Goal: Information Seeking & Learning: Learn about a topic

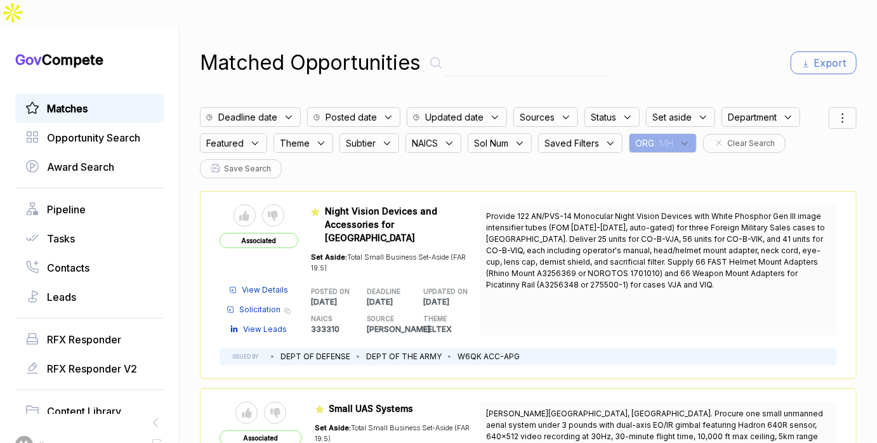
scroll to position [5011, 0]
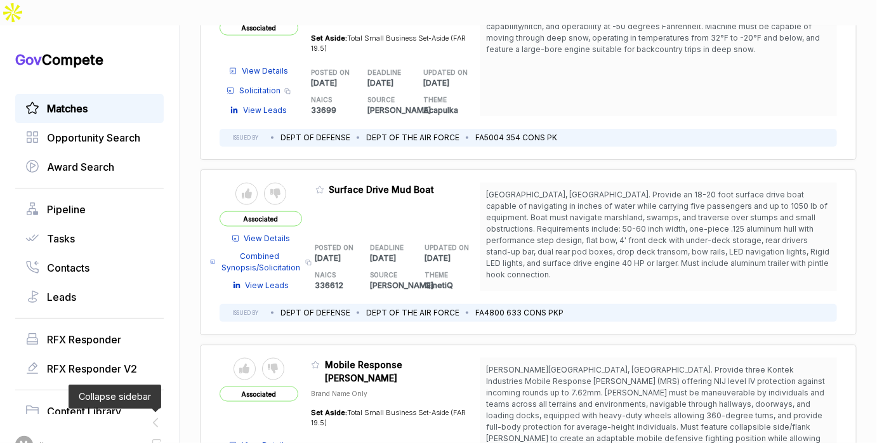
click at [155, 419] on icon at bounding box center [156, 423] width 4 height 8
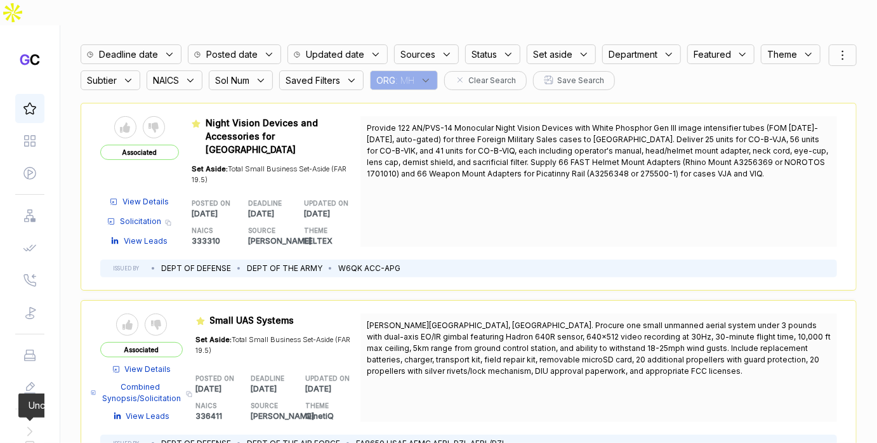
scroll to position [0, 0]
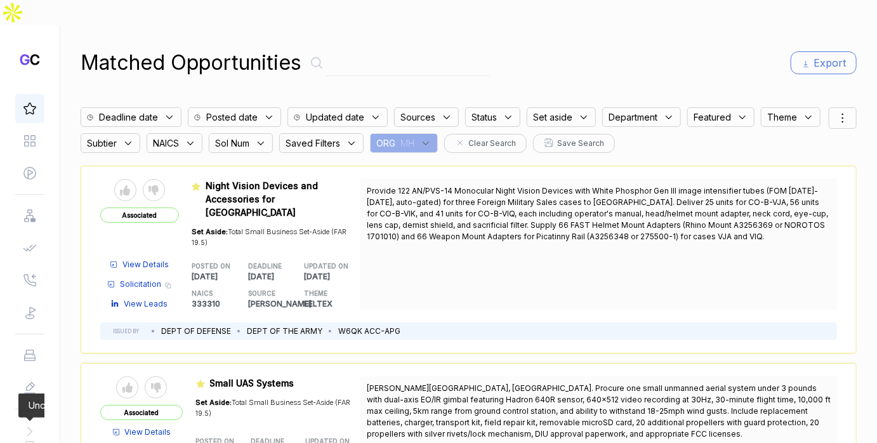
click at [423, 138] on icon at bounding box center [425, 143] width 11 height 11
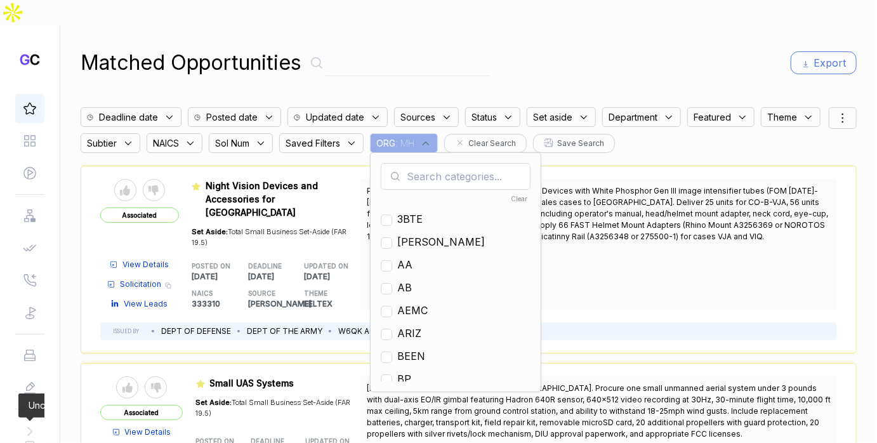
click at [425, 163] on input "text" at bounding box center [456, 176] width 150 height 27
type input "nf"
click at [407, 234] on span "NF" at bounding box center [404, 241] width 15 height 15
checkbox input "true"
click at [582, 48] on div "Matched Opportunities Export" at bounding box center [469, 63] width 776 height 30
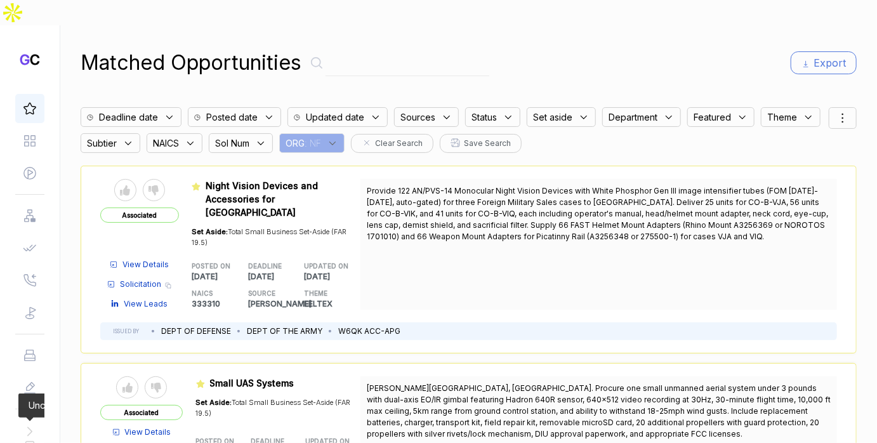
click at [828, 101] on div "Deadline date Posted date Updated date Sources Status Set aside Department Feat…" at bounding box center [455, 127] width 748 height 52
click at [830, 107] on div at bounding box center [843, 118] width 28 height 22
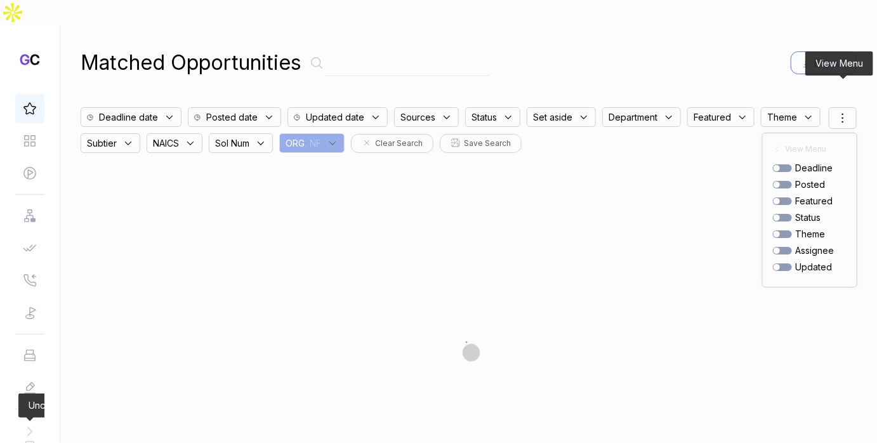
click at [782, 181] on div at bounding box center [782, 185] width 19 height 8
checkbox input "true"
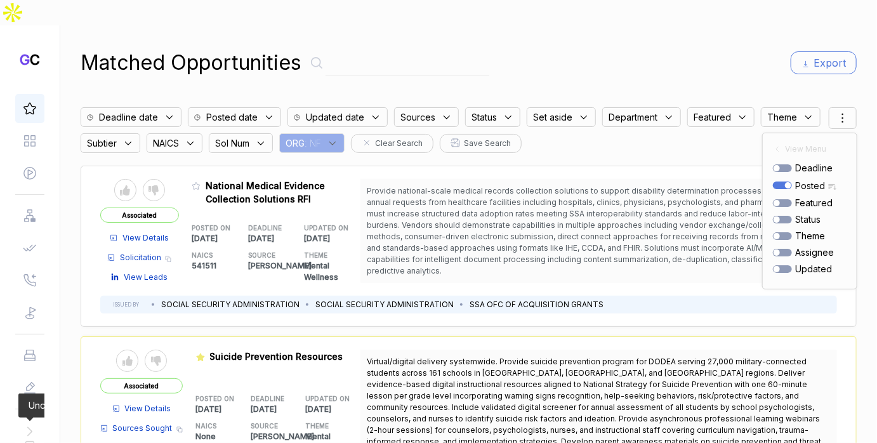
click at [565, 222] on span "Provide national-scale medical records collection solutions to support disabili…" at bounding box center [599, 230] width 464 height 89
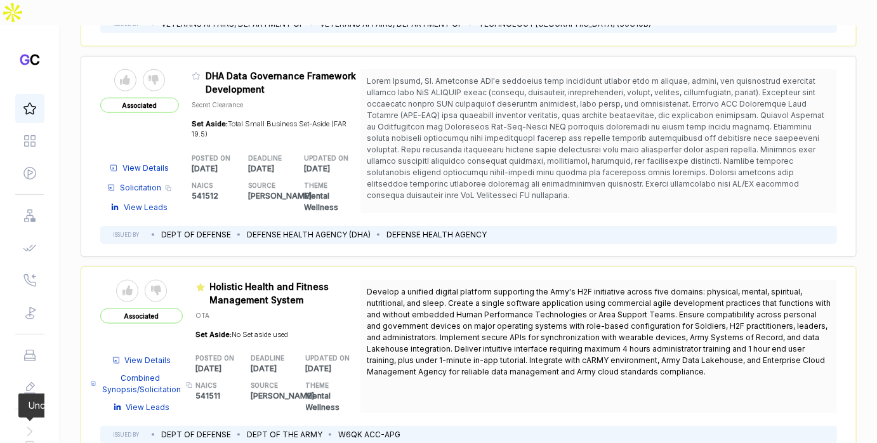
scroll to position [650, 0]
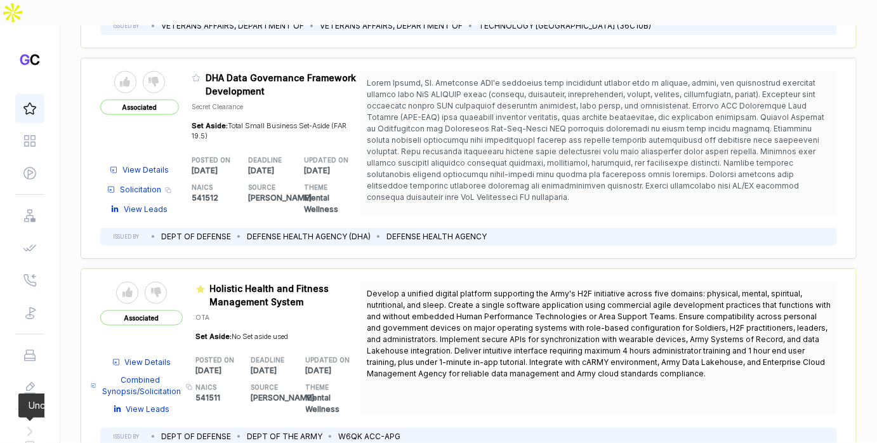
click at [140, 374] on span "Combined Synopsis/Solicitation" at bounding box center [141, 385] width 81 height 23
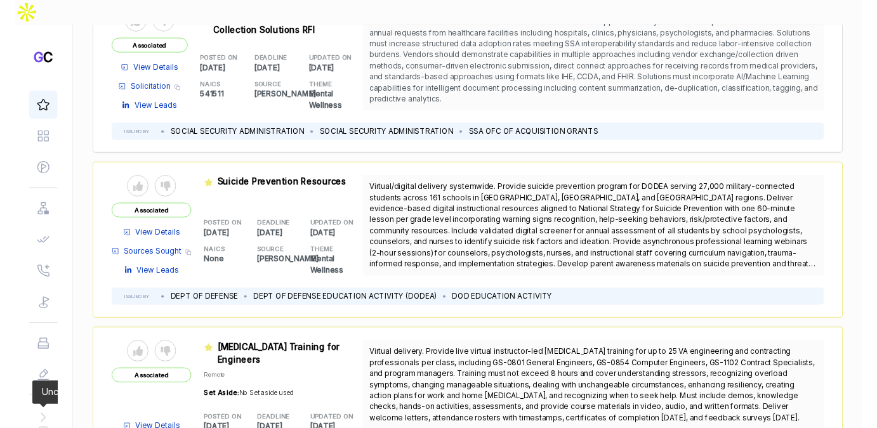
scroll to position [0, 0]
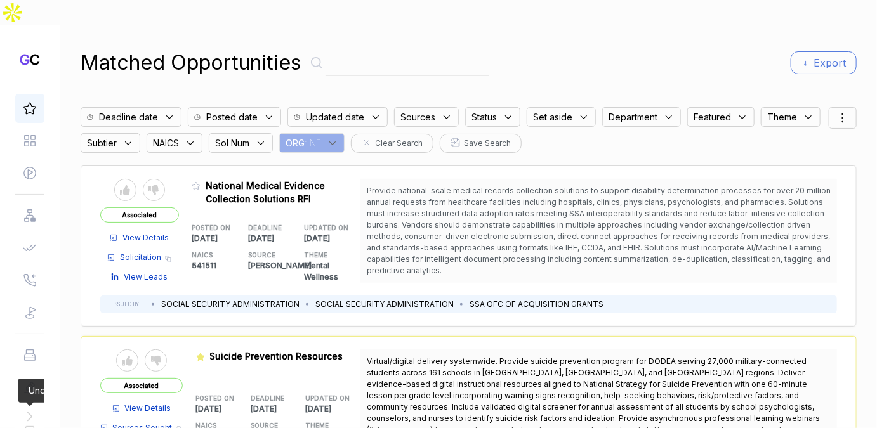
click at [358, 50] on input "text" at bounding box center [407, 63] width 164 height 26
type input "e"
type input "wellness"
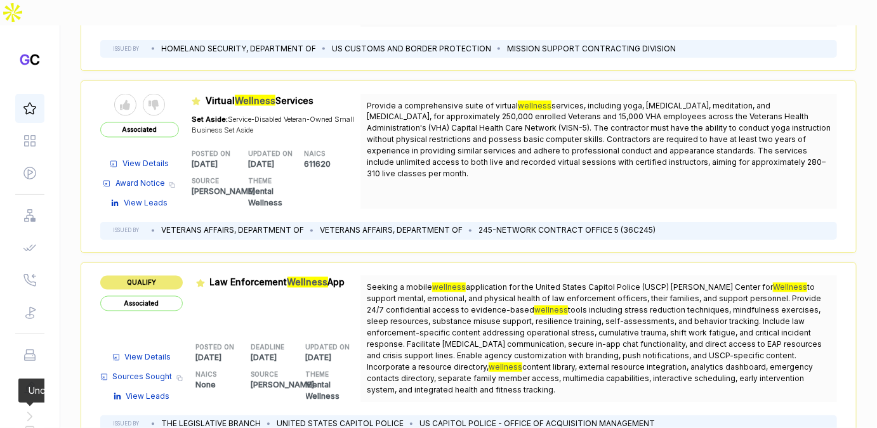
scroll to position [1005, 0]
click at [165, 372] on span "Sources Sought" at bounding box center [143, 377] width 60 height 11
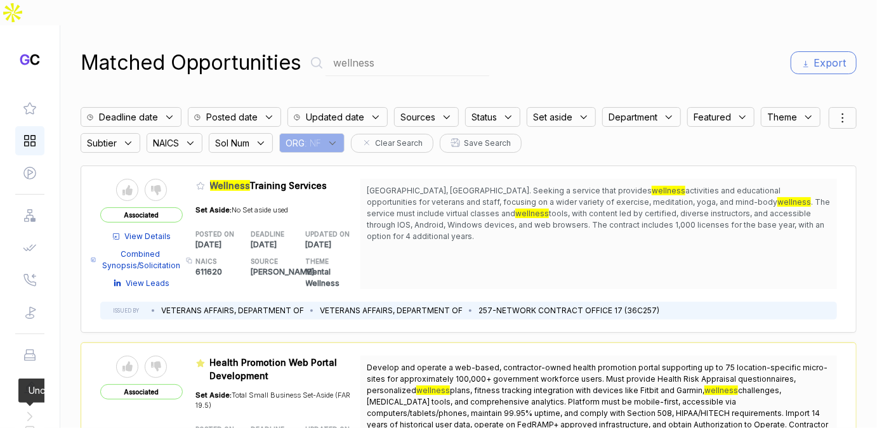
click at [36, 134] on icon at bounding box center [30, 141] width 14 height 14
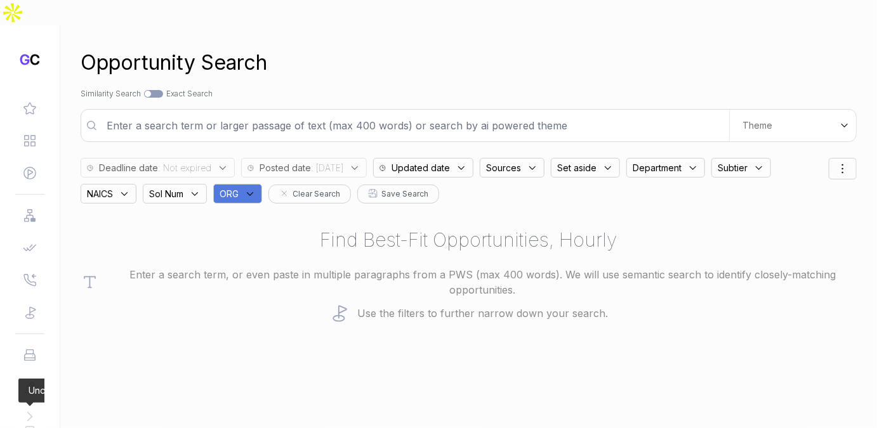
click at [237, 187] on span "ORG" at bounding box center [229, 193] width 19 height 13
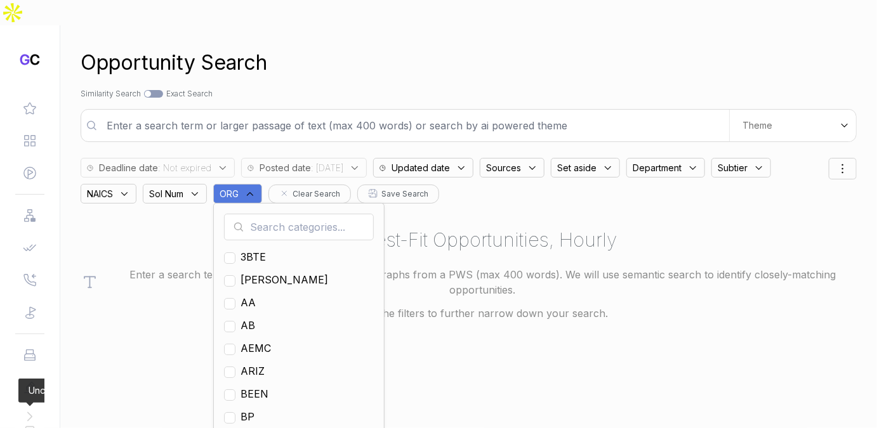
click at [262, 214] on input "text" at bounding box center [299, 227] width 150 height 27
click at [251, 318] on span "EN" at bounding box center [247, 325] width 15 height 15
checkbox input "true"
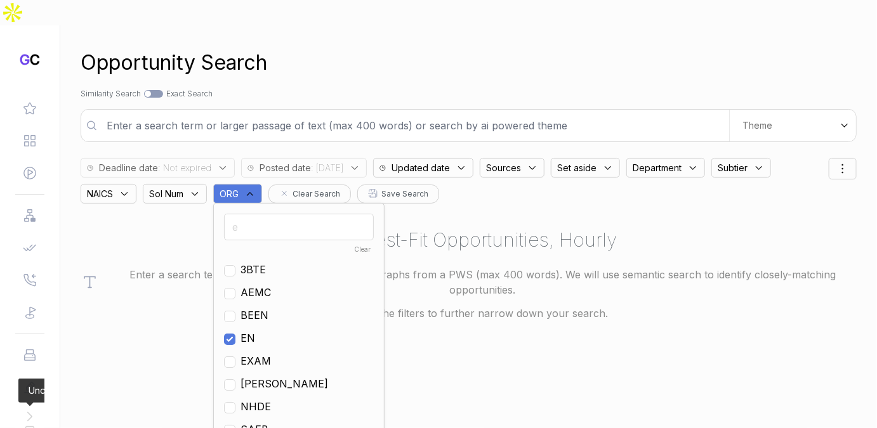
click at [324, 161] on span ": 2025/09/17" at bounding box center [327, 167] width 32 height 13
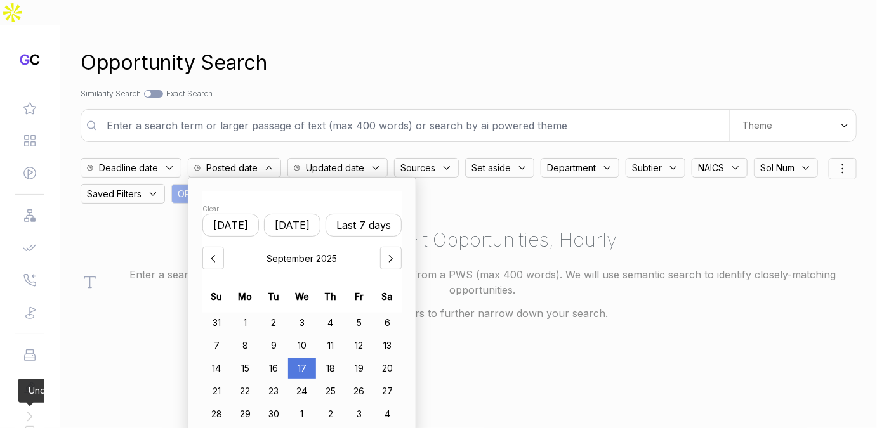
click at [246, 358] on div "15" at bounding box center [245, 368] width 29 height 20
click at [484, 60] on div "Opportunity Search Search by Topic Relevance Similarity Search Search by Exact …" at bounding box center [469, 239] width 776 height 428
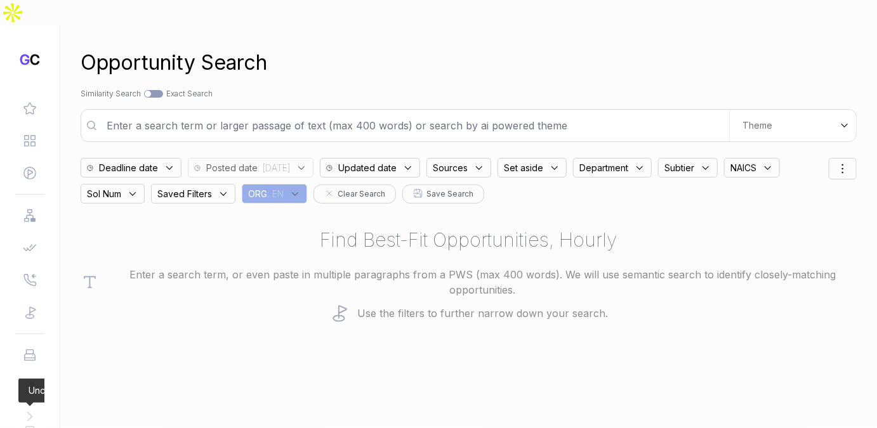
click at [290, 161] on span ": 2025/09/15" at bounding box center [274, 167] width 32 height 13
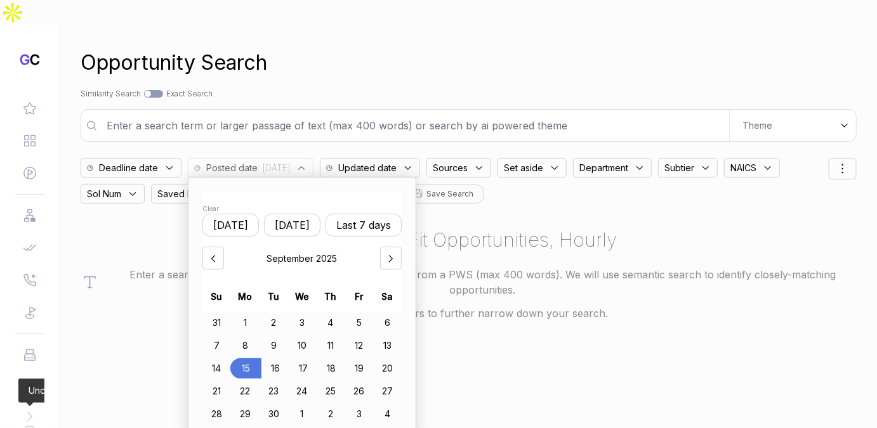
click at [245, 358] on div "15" at bounding box center [245, 368] width 30 height 20
click at [333, 358] on div "18" at bounding box center [330, 368] width 29 height 20
click at [249, 358] on div "15" at bounding box center [245, 368] width 29 height 20
click at [334, 358] on div "18" at bounding box center [331, 368] width 28 height 20
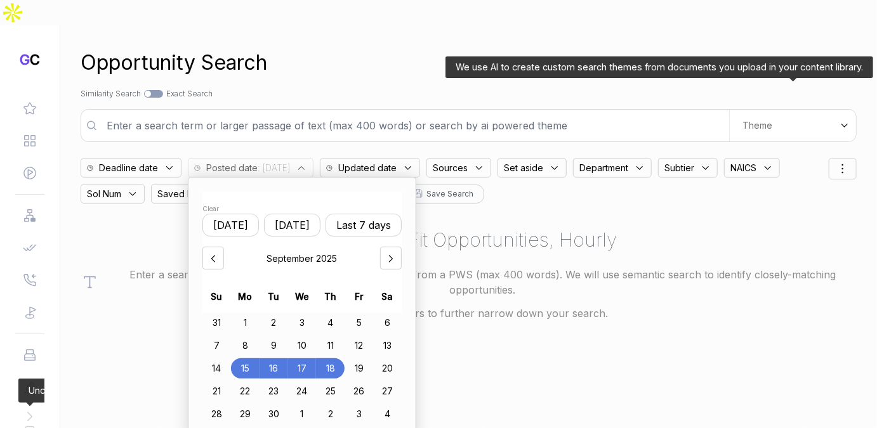
click at [737, 110] on div "Theme" at bounding box center [792, 126] width 127 height 32
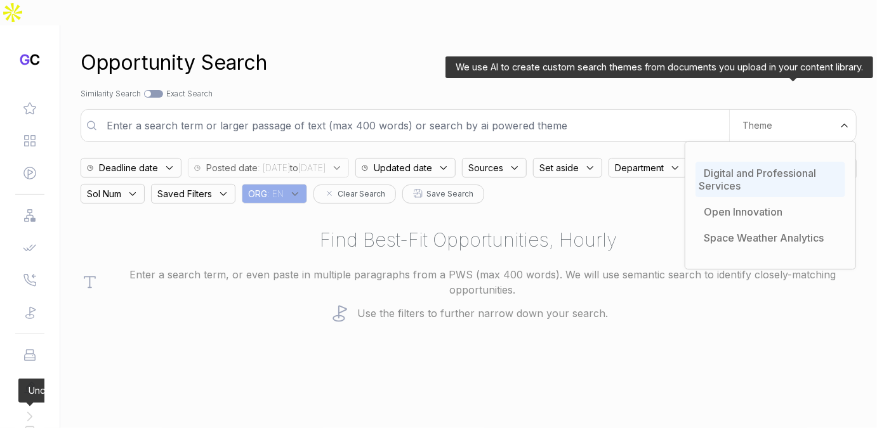
click at [737, 167] on span "Digital and Professional Services" at bounding box center [757, 179] width 117 height 25
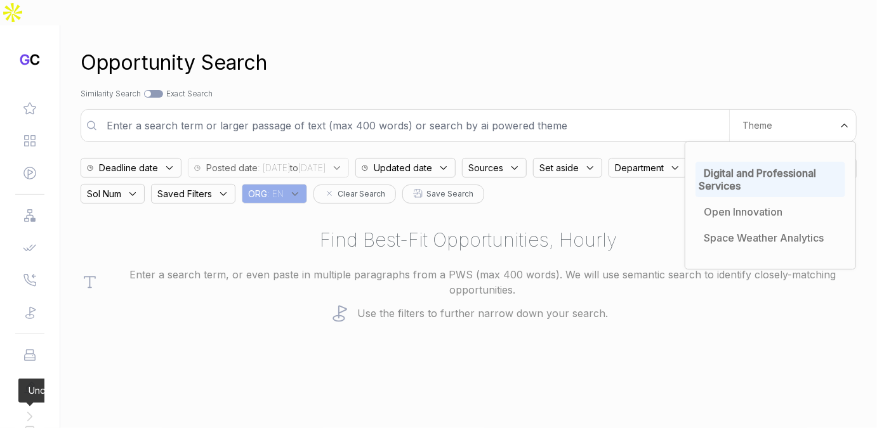
click at [618, 48] on div "Opportunity Search" at bounding box center [469, 63] width 776 height 30
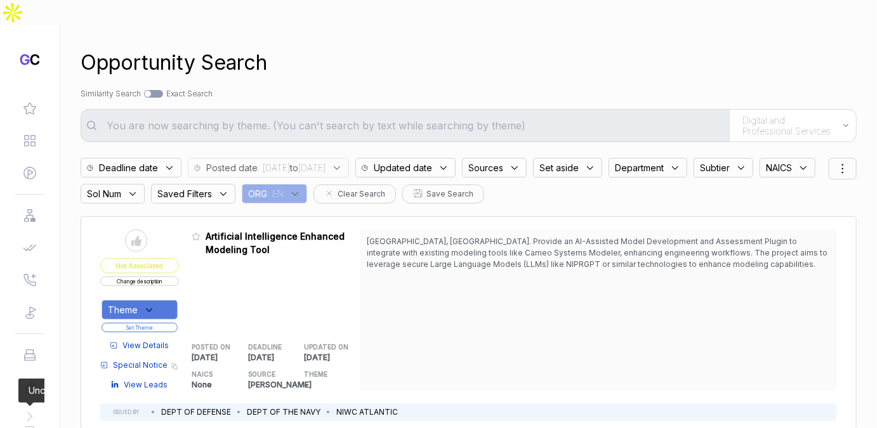
click at [520, 162] on icon at bounding box center [514, 167] width 11 height 11
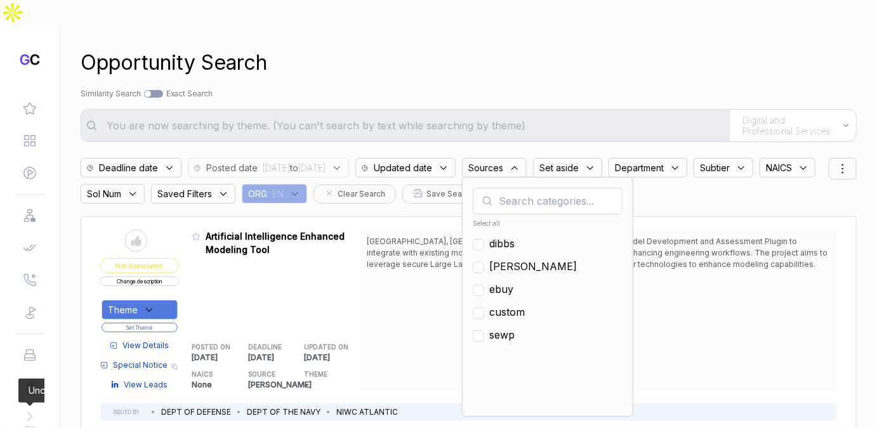
click at [513, 282] on span "ebuy" at bounding box center [501, 289] width 24 height 15
checkbox input "true"
click at [590, 48] on div "Opportunity Search" at bounding box center [469, 63] width 776 height 30
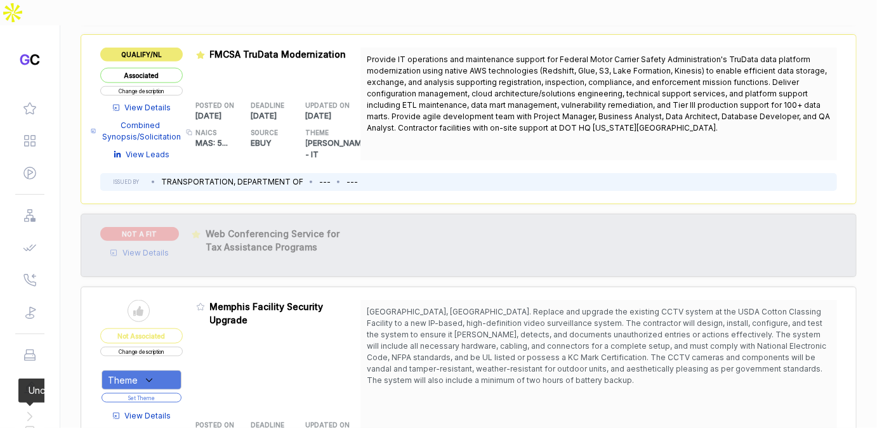
scroll to position [662, 0]
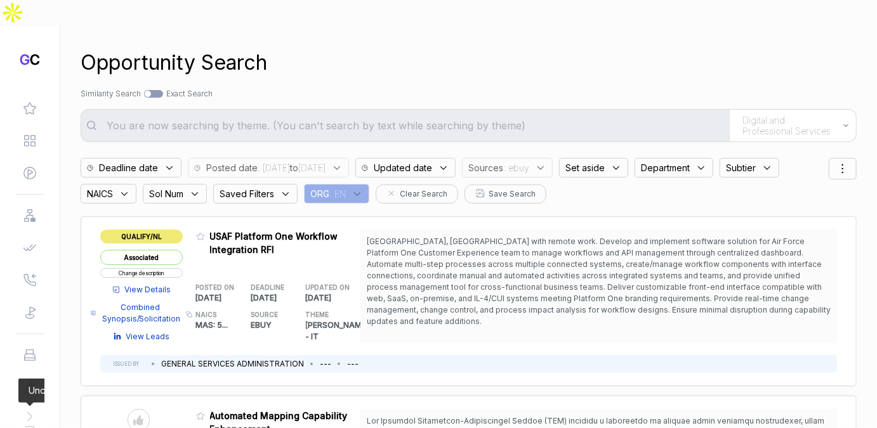
click at [149, 90] on div at bounding box center [153, 94] width 19 height 8
checkbox input "true"
type input "Digital and Professional Services"
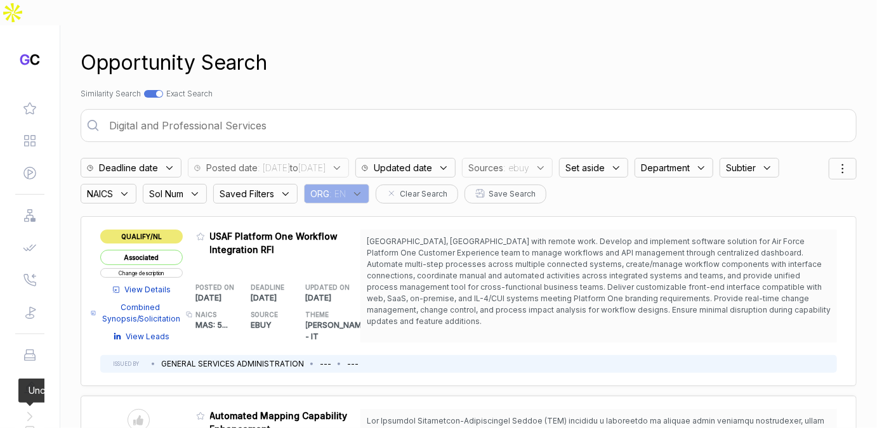
click at [164, 113] on input "Digital and Professional Services" at bounding box center [477, 125] width 751 height 25
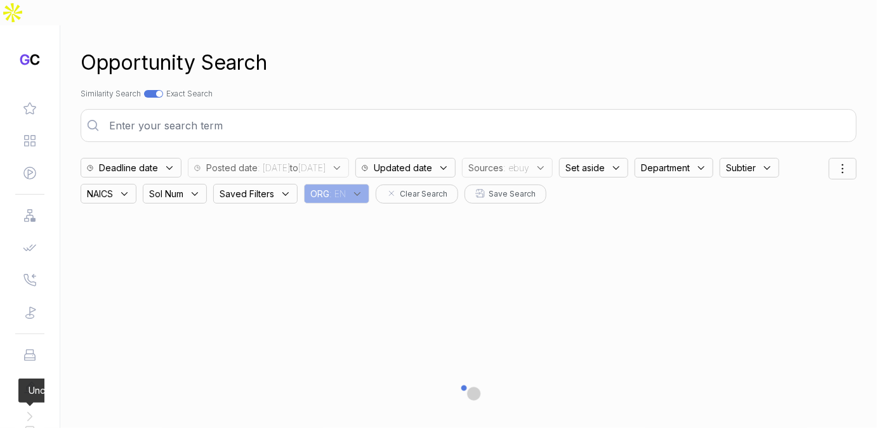
click at [366, 88] on div "Search by Topic Relevance Similarity Search Search by Exact Keyword Match Exact…" at bounding box center [469, 93] width 776 height 11
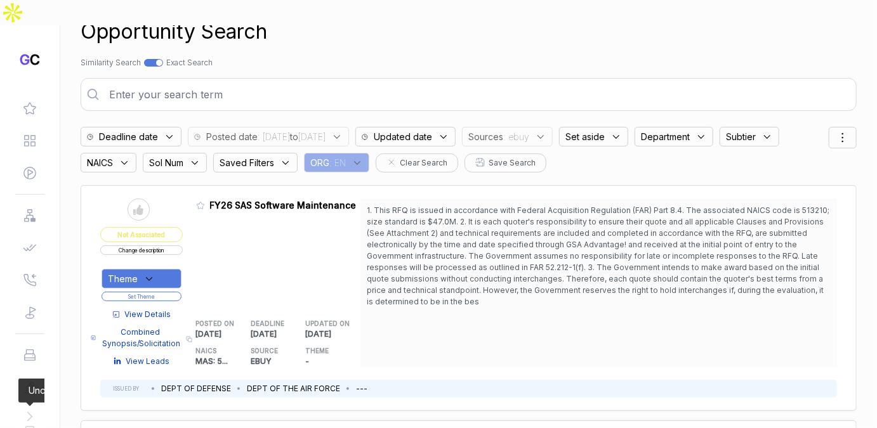
scroll to position [36, 0]
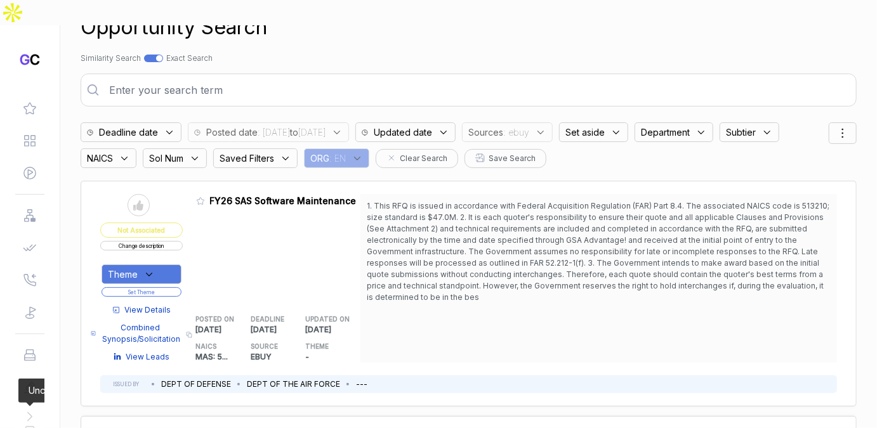
click at [149, 55] on div at bounding box center [153, 59] width 19 height 8
checkbox input "false"
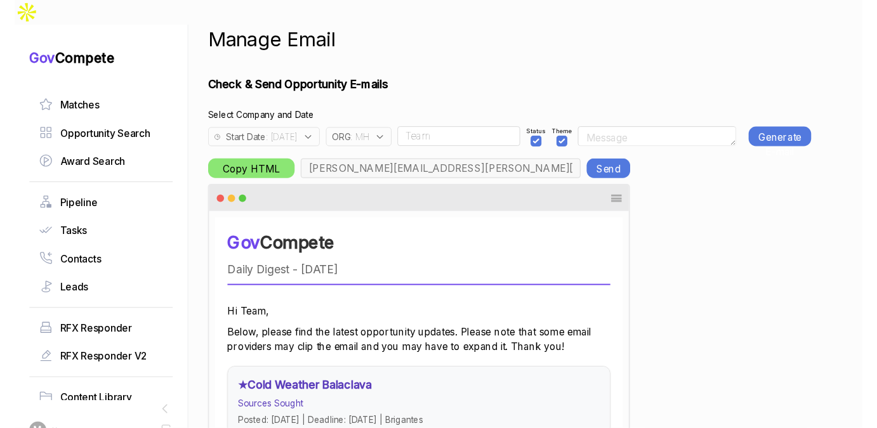
scroll to position [0, 4509]
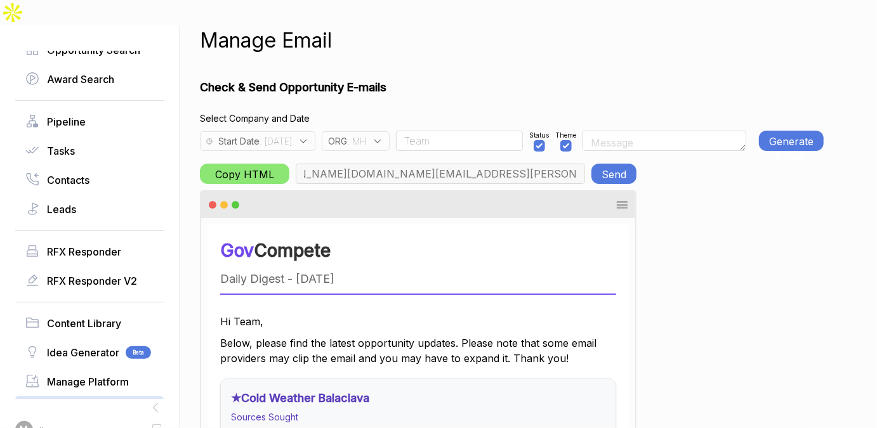
click at [309, 136] on icon at bounding box center [303, 141] width 11 height 11
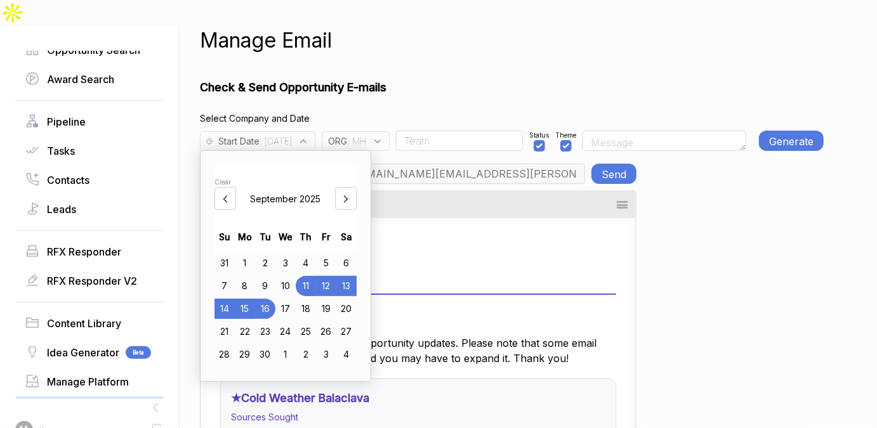
click at [383, 136] on icon at bounding box center [377, 141] width 11 height 11
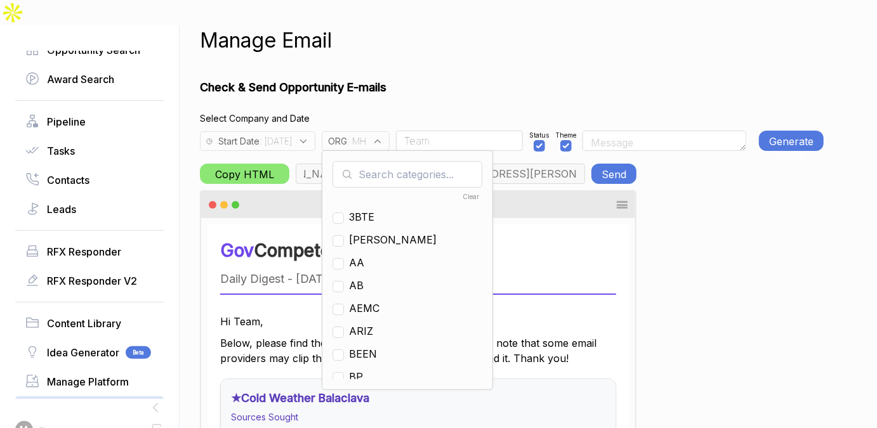
click at [383, 136] on icon at bounding box center [377, 141] width 11 height 11
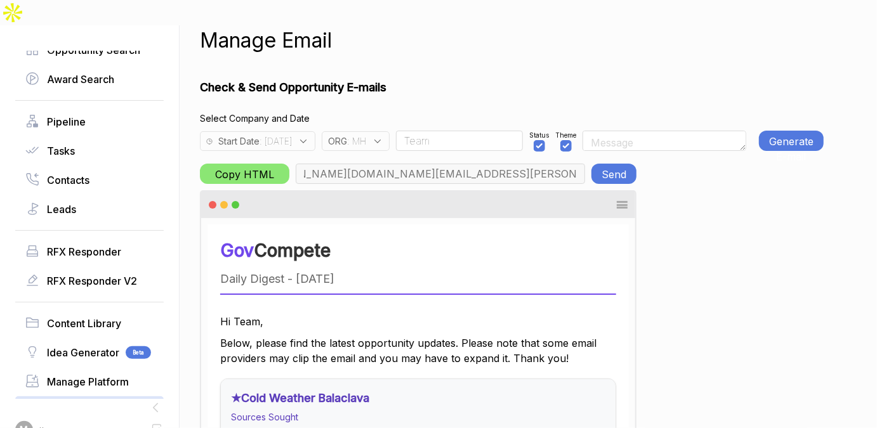
click at [383, 136] on icon at bounding box center [377, 141] width 11 height 11
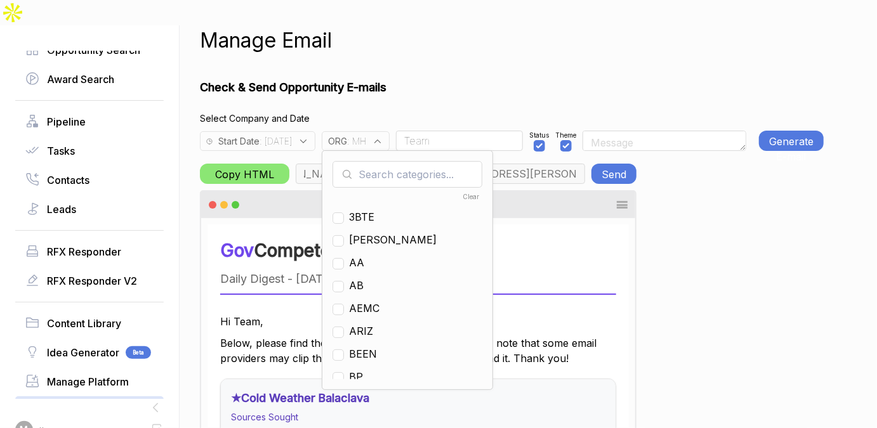
click at [395, 161] on input "text" at bounding box center [407, 174] width 150 height 27
checkbox input "true"
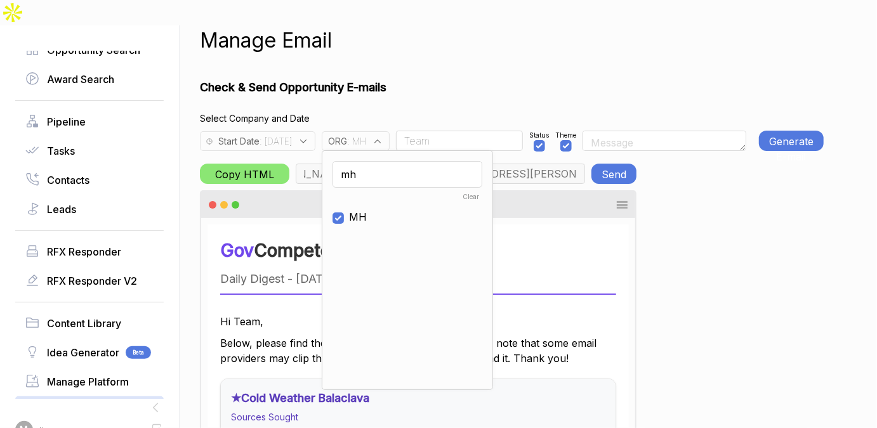
type input "mh"
click at [367, 209] on span "MH" at bounding box center [358, 216] width 18 height 15
checkbox input "false"
click at [386, 161] on input "mh" at bounding box center [407, 174] width 150 height 27
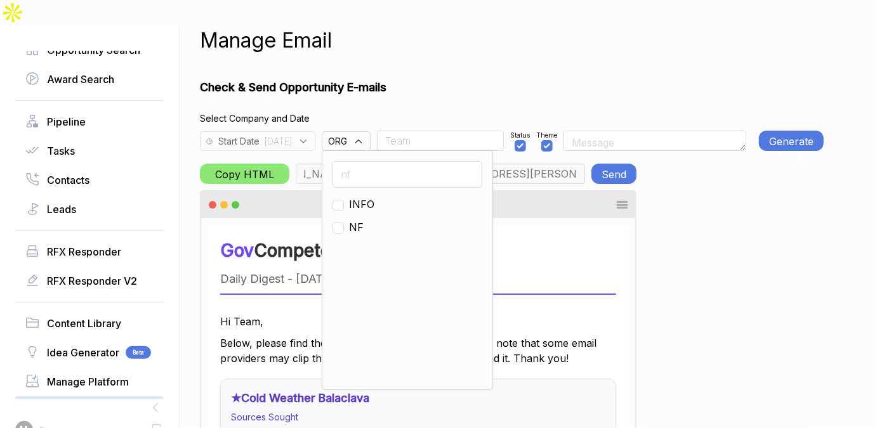
type input "nf"
click at [344, 223] on input "checkbox" at bounding box center [337, 228] width 11 height 11
checkbox input "true"
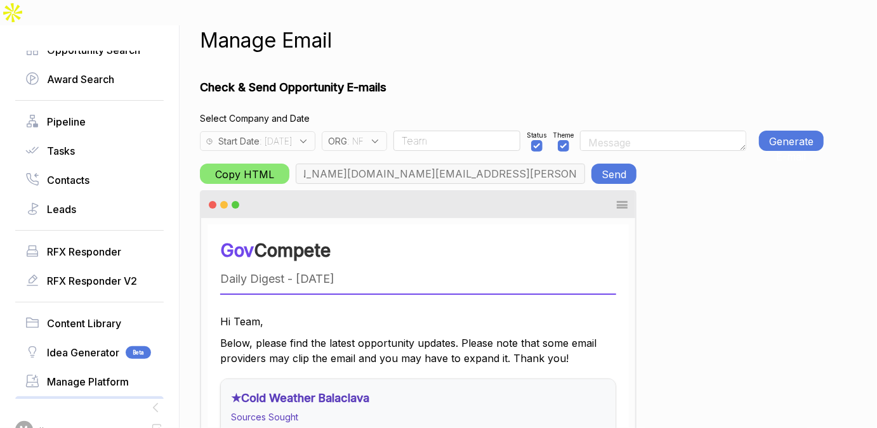
type input "osman@neuroflow.com, max@macronometry.com, abigail@govcompete.com"
click at [292, 135] on span ": 2025-09-11" at bounding box center [276, 141] width 32 height 13
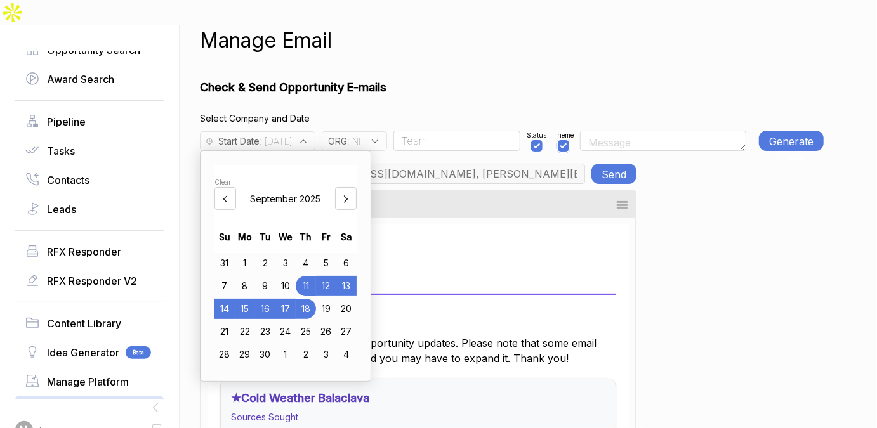
click at [569, 140] on input "checkbox" at bounding box center [563, 145] width 11 height 11
checkbox input "false"
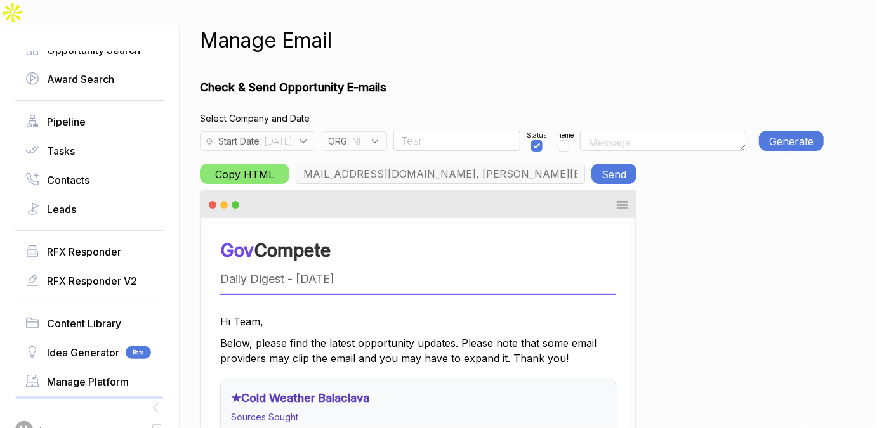
click at [291, 135] on span ": 2025-09-11" at bounding box center [276, 141] width 32 height 13
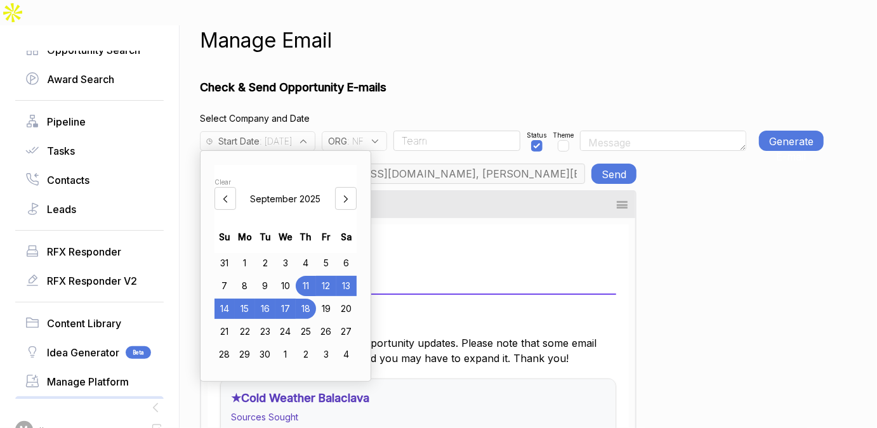
click at [283, 253] on div "3" at bounding box center [285, 263] width 20 height 20
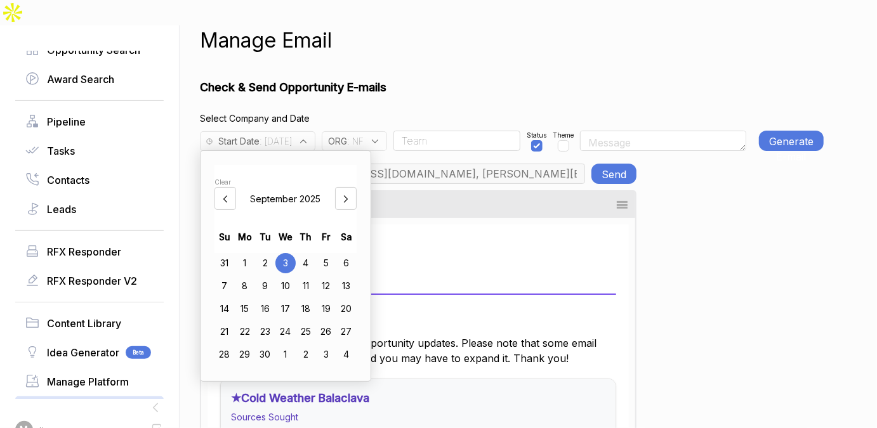
click at [681, 47] on div "Manage Email Check & Send Opportunity E-mails Select Company and Date Start Dat…" at bounding box center [512, 239] width 624 height 428
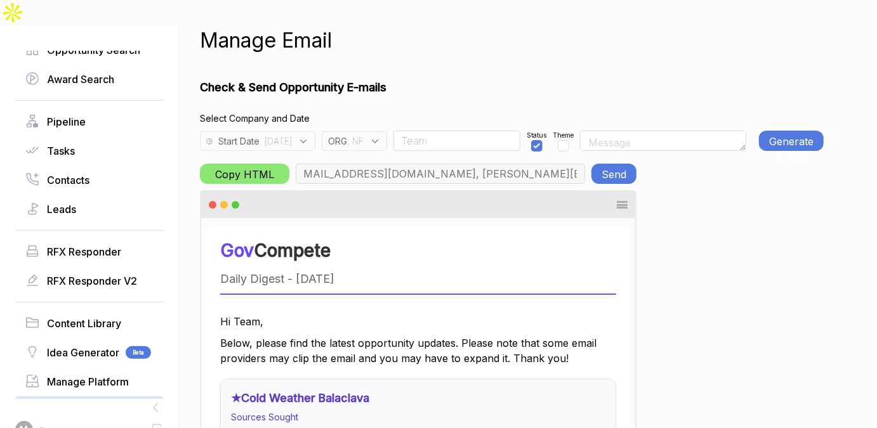
click at [772, 131] on button "Generate E-mail" at bounding box center [791, 141] width 65 height 20
click at [466, 131] on input "Team" at bounding box center [456, 141] width 127 height 20
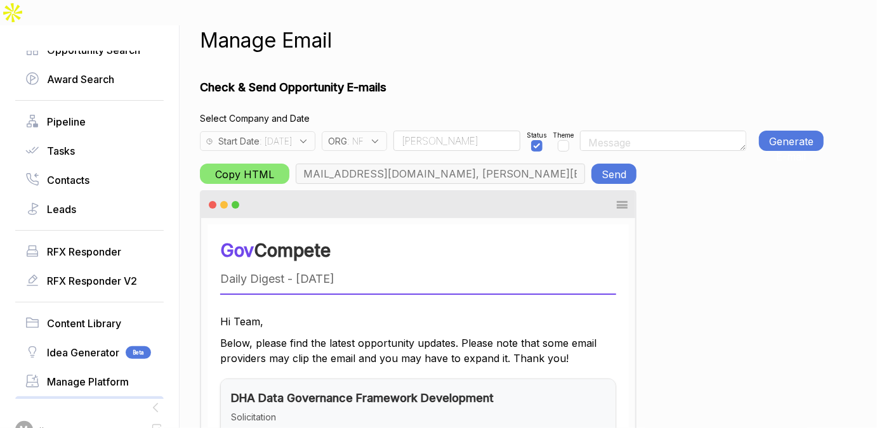
type input "Osman"
click at [796, 131] on button "Generate E-mail" at bounding box center [791, 141] width 65 height 20
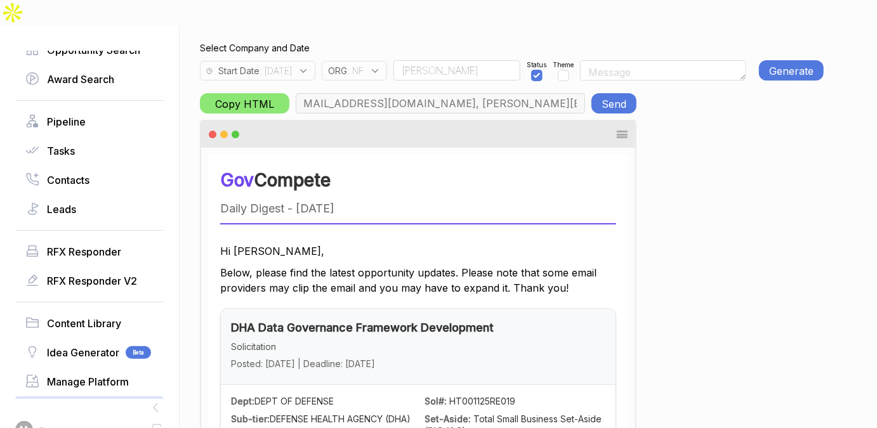
scroll to position [0, 0]
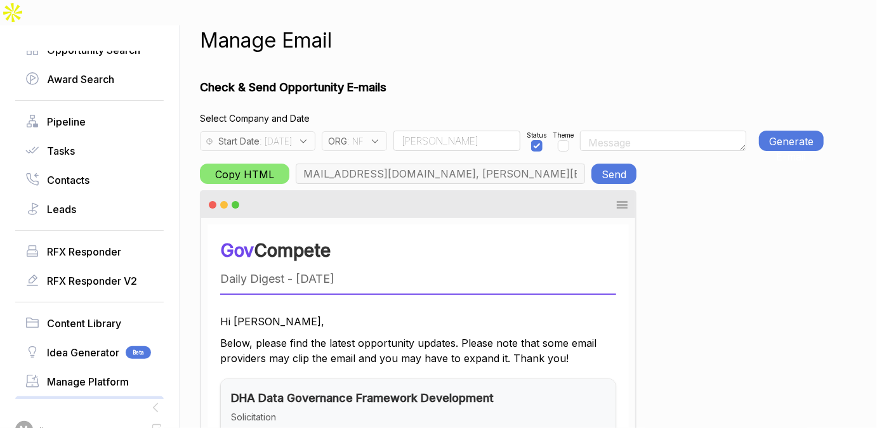
click at [292, 135] on span ": 2025-09-03" at bounding box center [276, 141] width 32 height 13
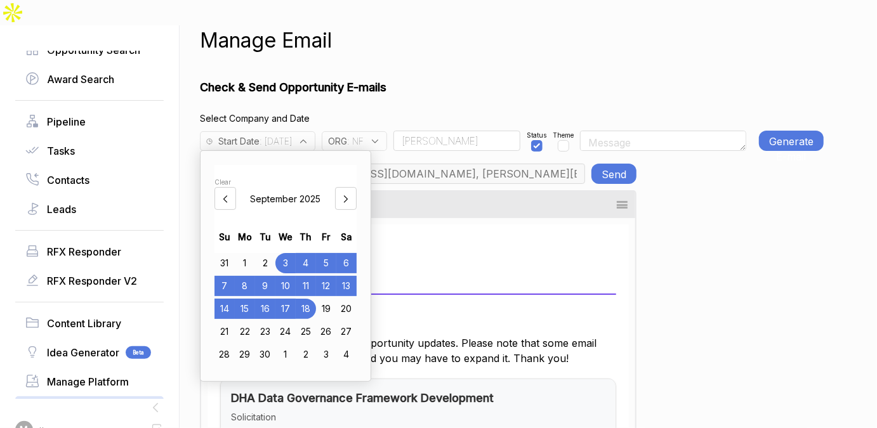
click at [342, 253] on div "6" at bounding box center [346, 263] width 20 height 20
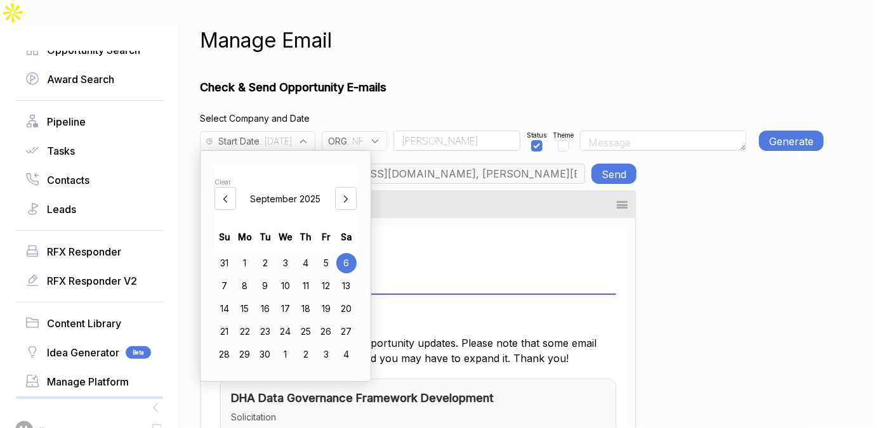
click at [786, 131] on button "Generate E-mail" at bounding box center [791, 141] width 65 height 20
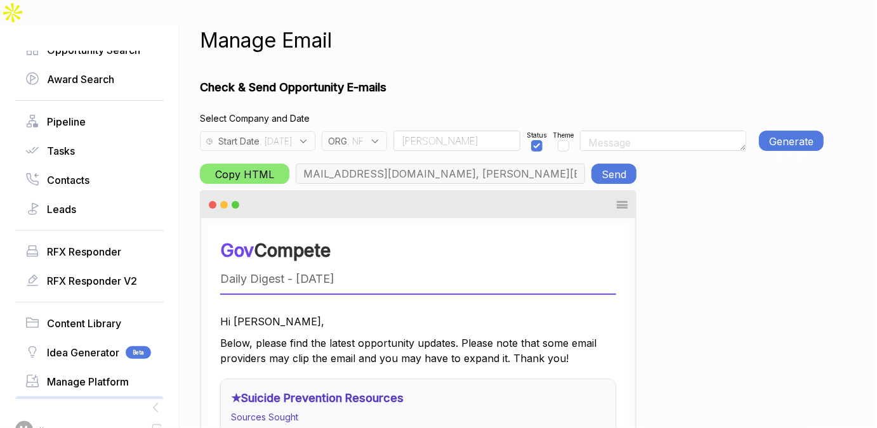
click at [600, 164] on button "Send" at bounding box center [613, 174] width 45 height 20
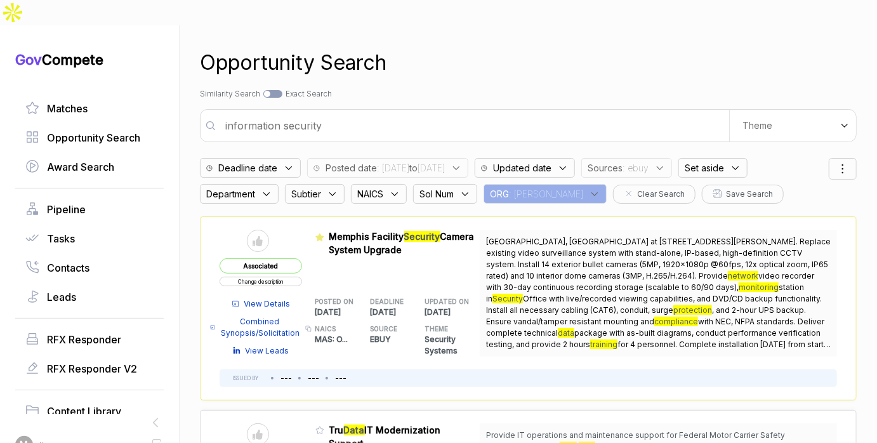
scroll to position [2, 0]
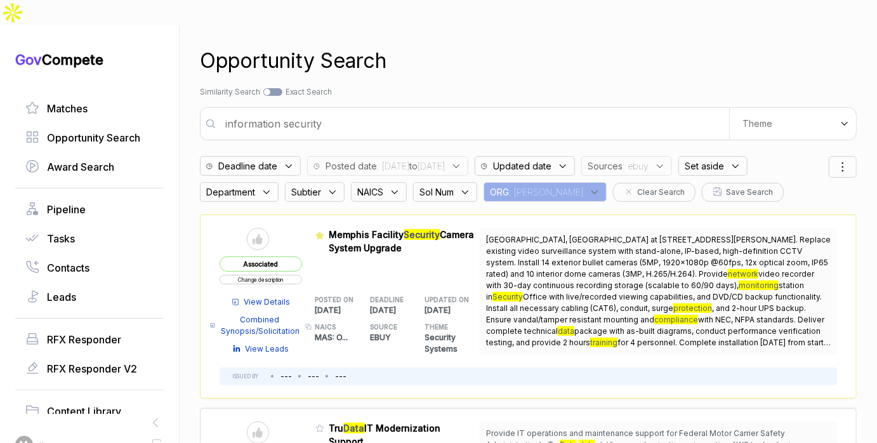
click at [508, 185] on span "ORG" at bounding box center [499, 191] width 19 height 13
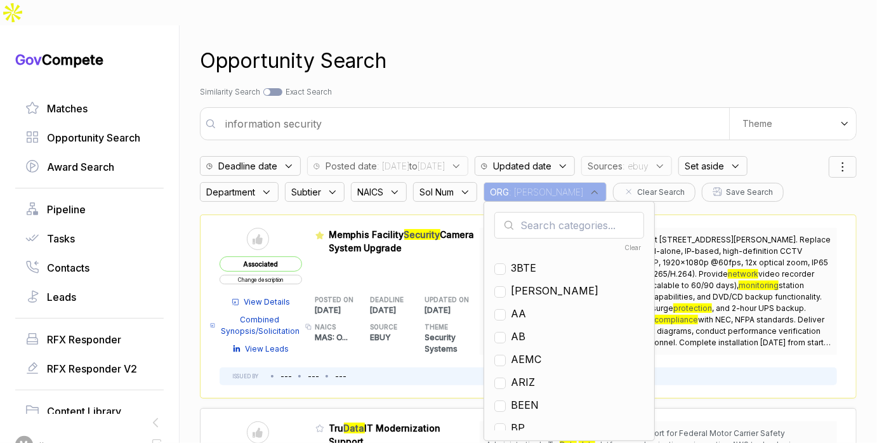
click at [526, 212] on input "text" at bounding box center [569, 225] width 150 height 27
type input "nf"
click at [516, 283] on span "NF" at bounding box center [518, 290] width 15 height 15
checkbox input "true"
click at [471, 46] on div "Opportunity Search" at bounding box center [528, 61] width 657 height 30
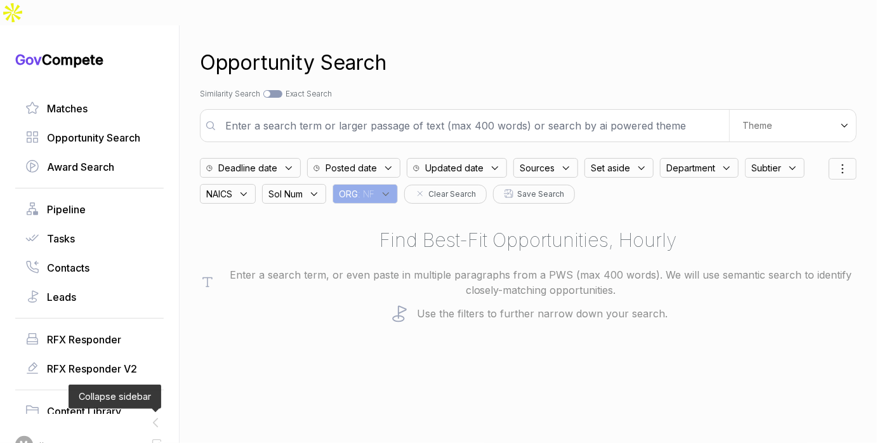
click at [154, 414] on icon at bounding box center [155, 422] width 16 height 16
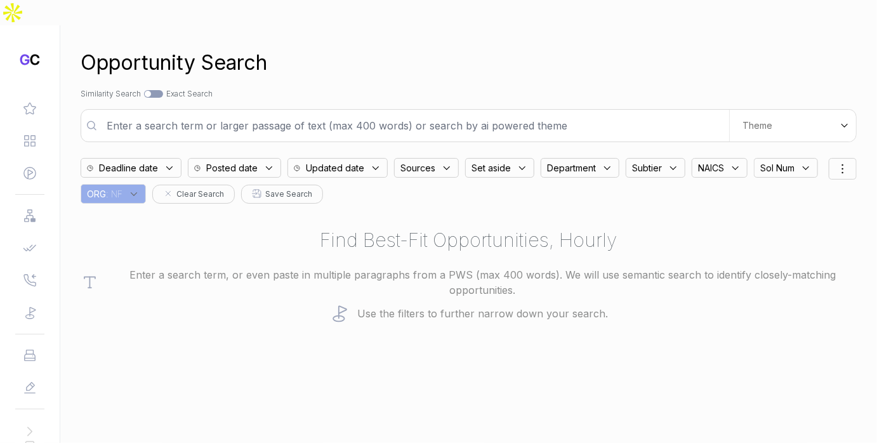
click at [421, 113] on input "text" at bounding box center [414, 125] width 630 height 25
paste input "NeuroFlow is a Philadelphia-based behavioral health company that provides a clo…"
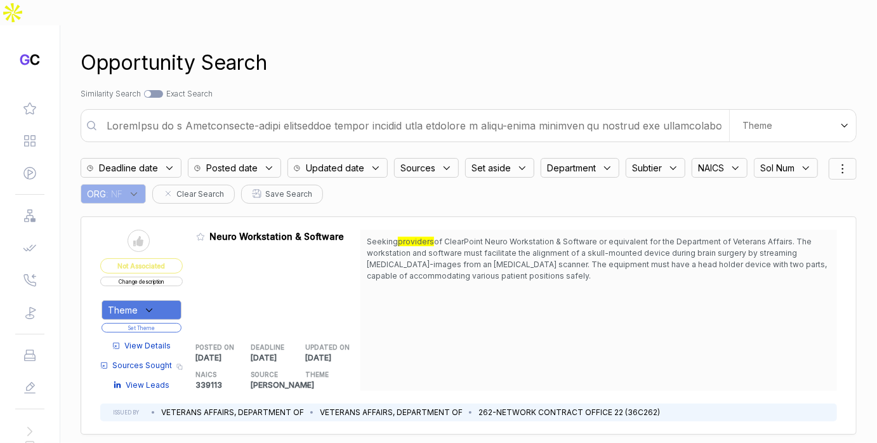
click at [270, 162] on icon at bounding box center [268, 167] width 11 height 11
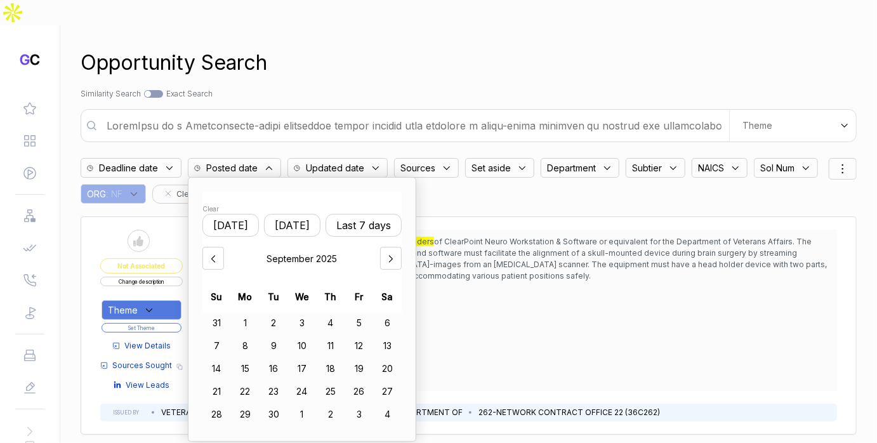
click at [352, 214] on button "Last 7 days" at bounding box center [363, 225] width 76 height 23
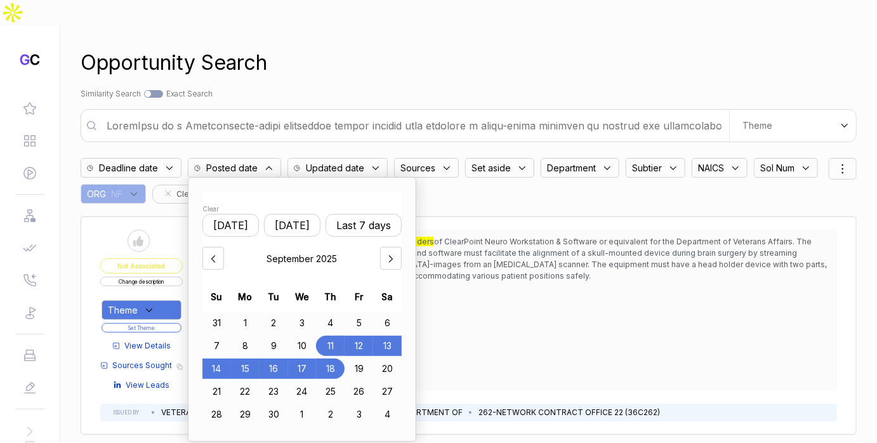
click at [300, 313] on div "3" at bounding box center [302, 323] width 29 height 20
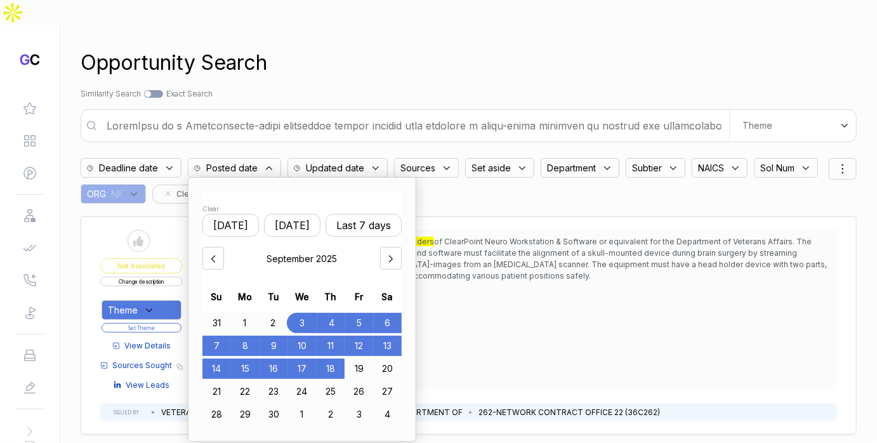
click at [329, 358] on div "18" at bounding box center [330, 368] width 29 height 20
click at [483, 48] on div "Opportunity Search" at bounding box center [469, 63] width 776 height 30
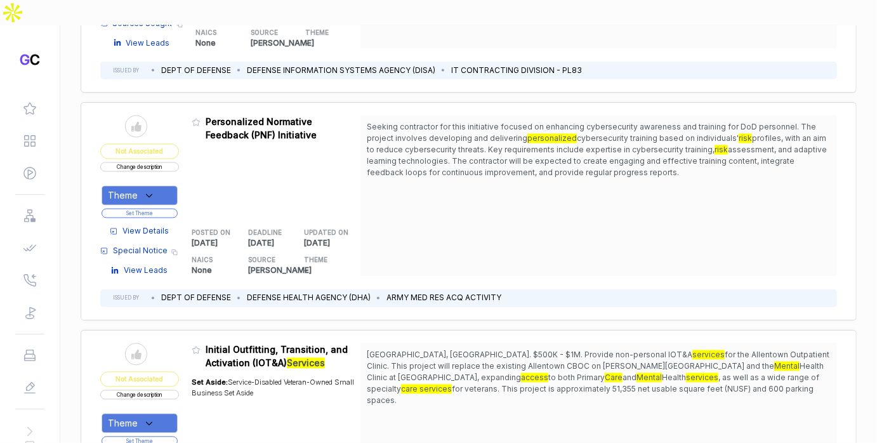
scroll to position [1041, 0]
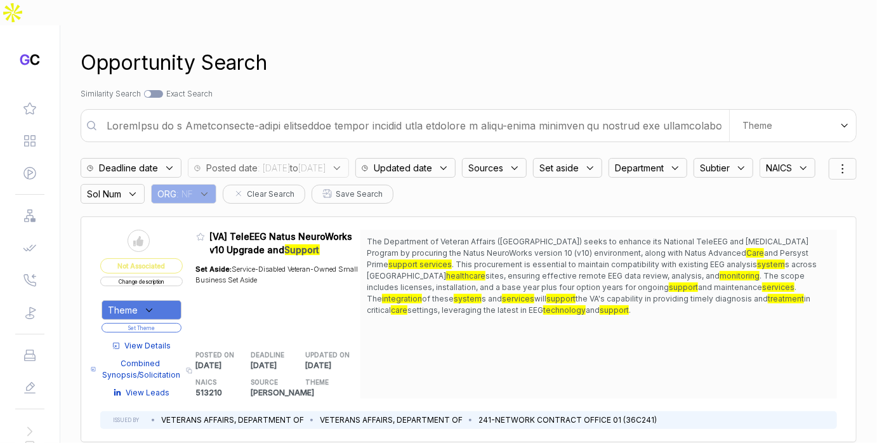
click at [406, 113] on input "text" at bounding box center [414, 125] width 630 height 25
paste input "C. API and custom integration options NeuroFlow offers a robust API that allows…"
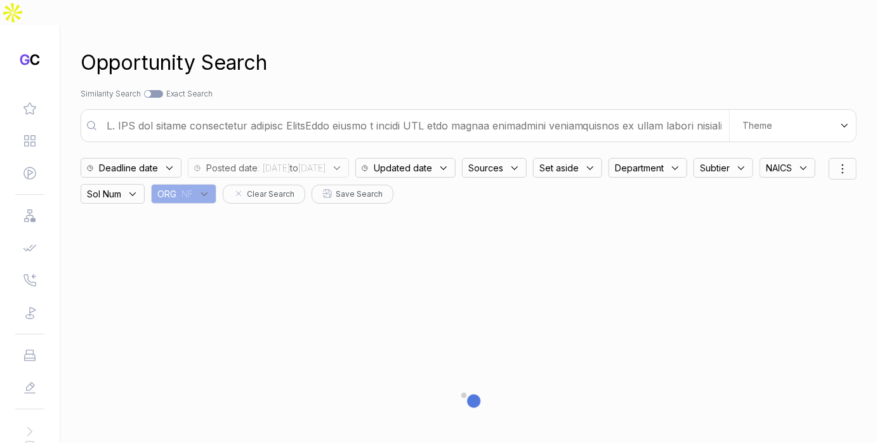
click at [325, 161] on span ": 2025/09/03 to 2025/09/18" at bounding box center [292, 167] width 68 height 13
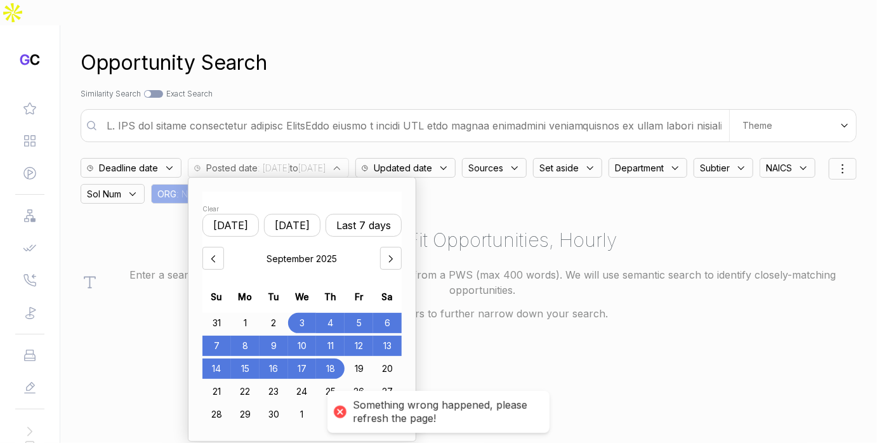
click at [215, 204] on div "Clear" at bounding box center [301, 209] width 199 height 10
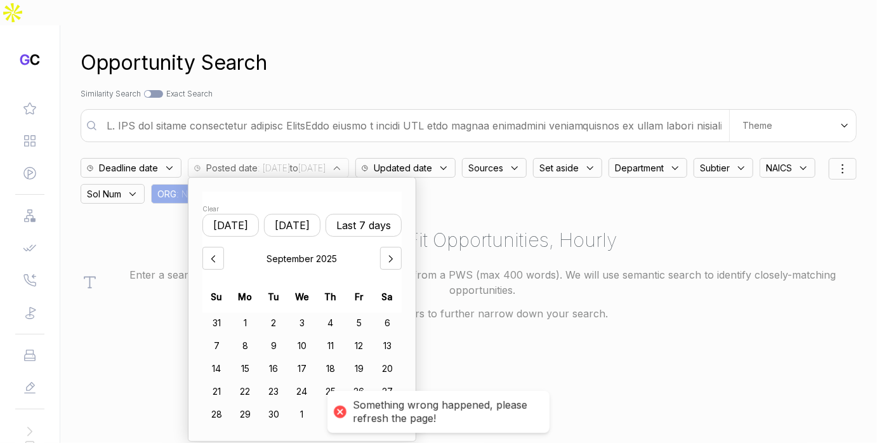
click at [455, 158] on div "Updated date" at bounding box center [405, 168] width 100 height 20
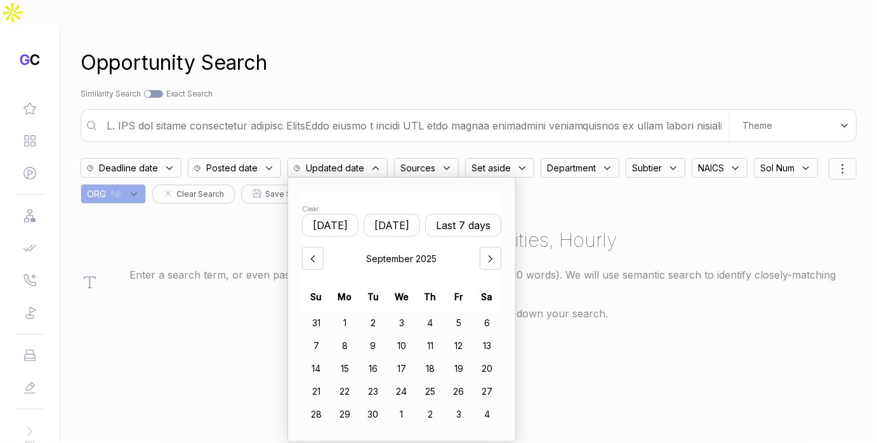
click at [449, 214] on button "Last 7 days" at bounding box center [463, 225] width 76 height 23
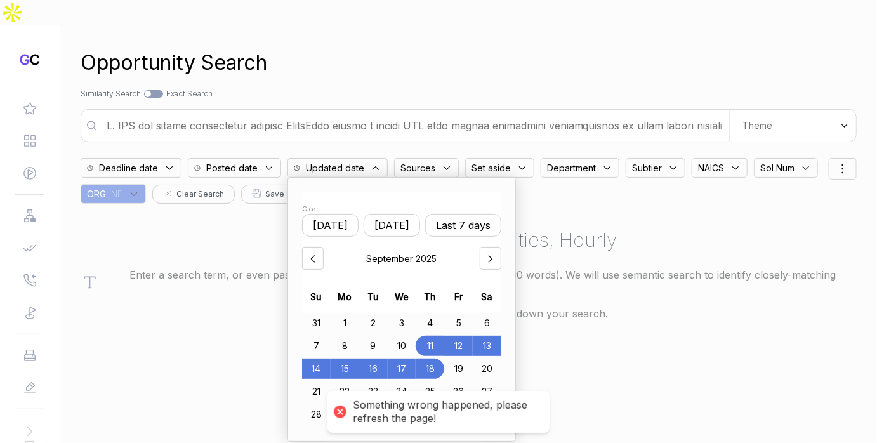
click at [398, 313] on div "3" at bounding box center [402, 323] width 29 height 20
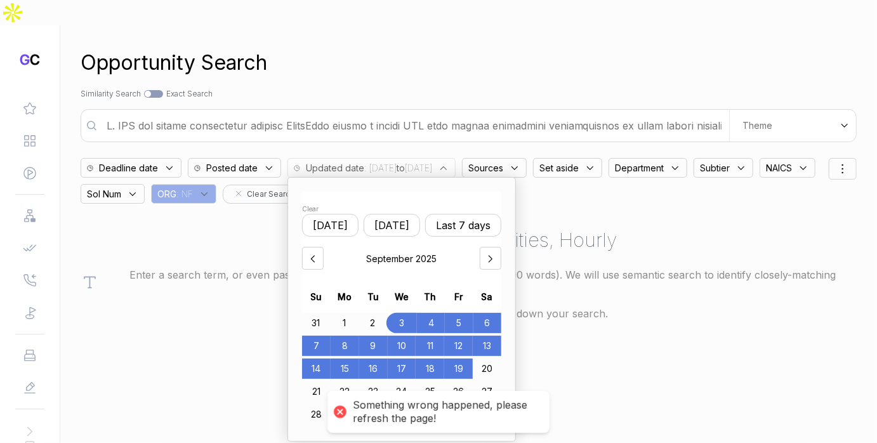
click at [454, 358] on div "19" at bounding box center [458, 368] width 29 height 20
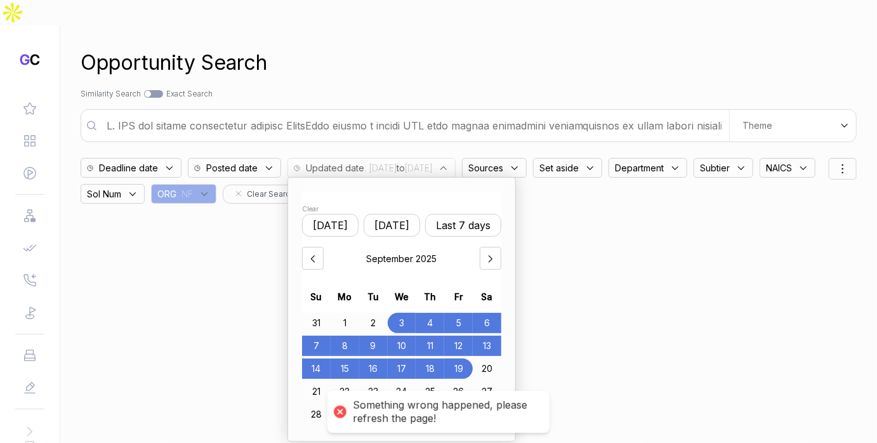
click at [468, 88] on div "Search by Topic Relevance Similarity Search Search by Exact Keyword Match Exact…" at bounding box center [469, 93] width 776 height 11
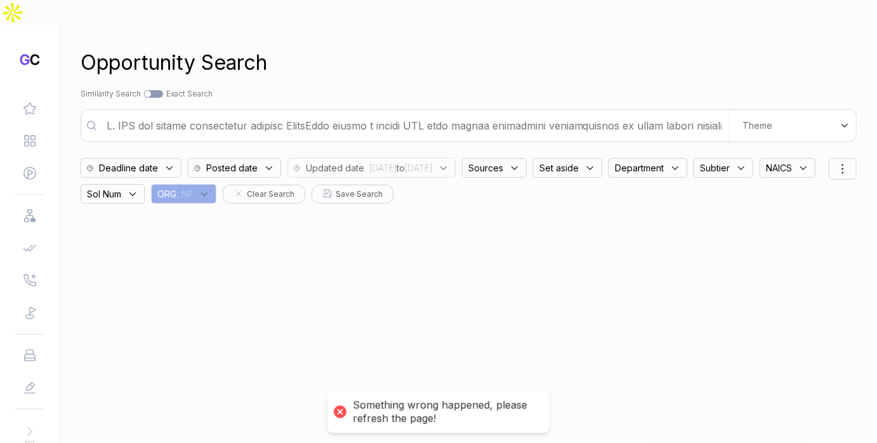
click at [450, 113] on input "text" at bounding box center [414, 125] width 630 height 25
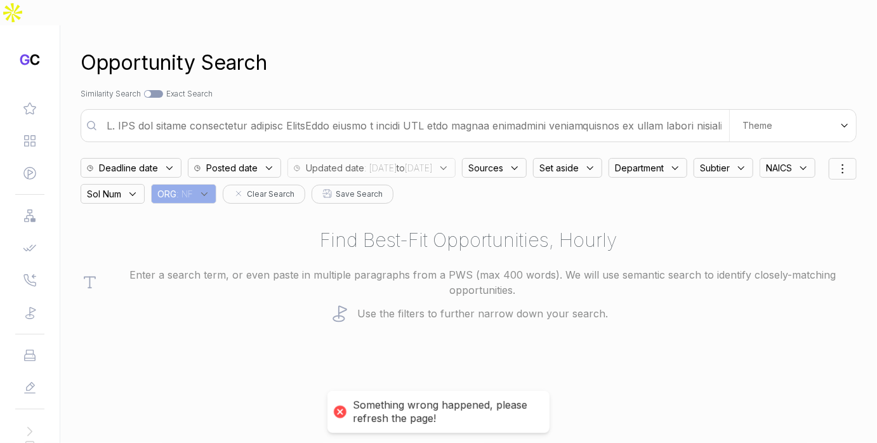
click at [564, 113] on input "text" at bounding box center [414, 125] width 630 height 25
click at [391, 113] on input "text" at bounding box center [414, 125] width 630 height 25
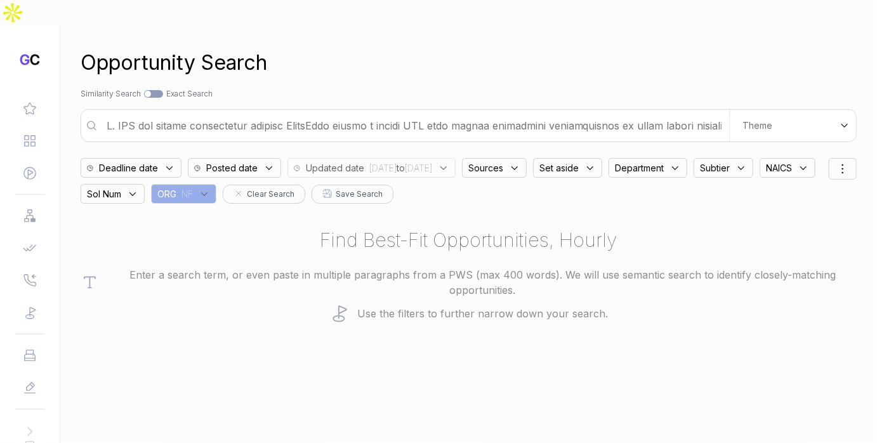
paste input "II. Company Overview A. Mission and vision NeuroFlow's mission is to bridge the…"
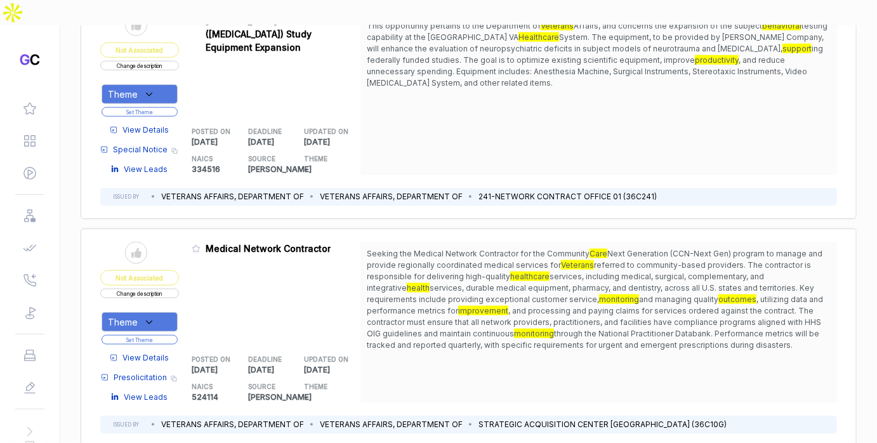
scroll to position [680, 0]
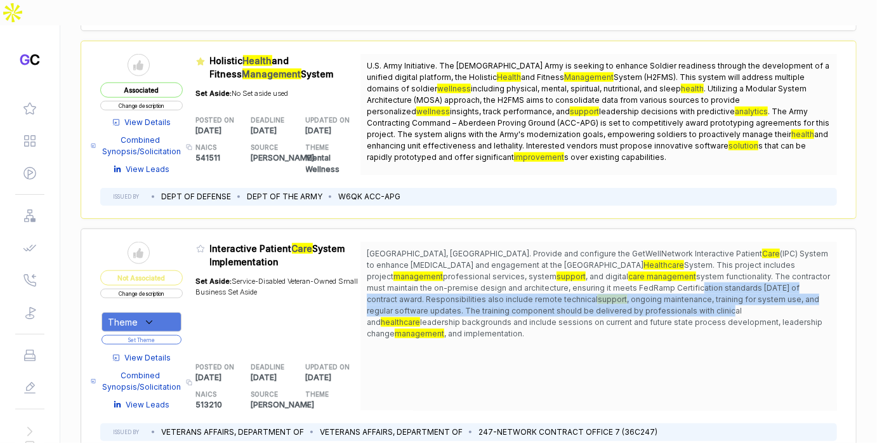
drag, startPoint x: 535, startPoint y: 251, endPoint x: 534, endPoint y: 273, distance: 22.2
click at [534, 273] on span "Atlanta, GA. Provide and configure the GetWellNetwork Interactive Patient Care …" at bounding box center [599, 293] width 464 height 91
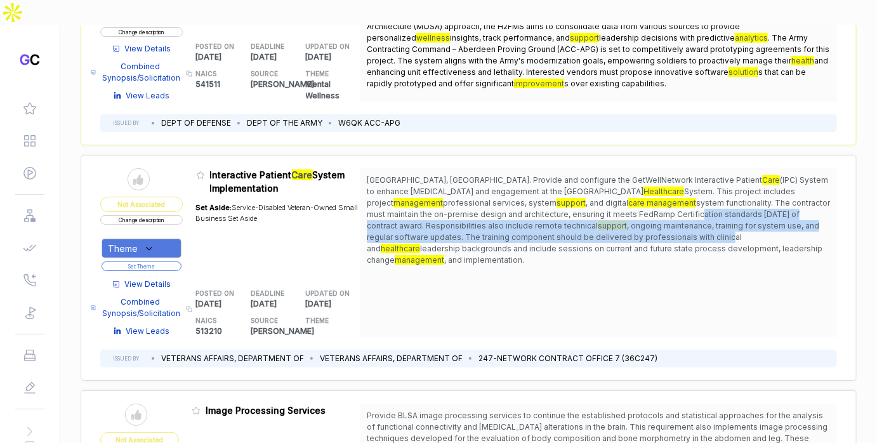
scroll to position [2775, 0]
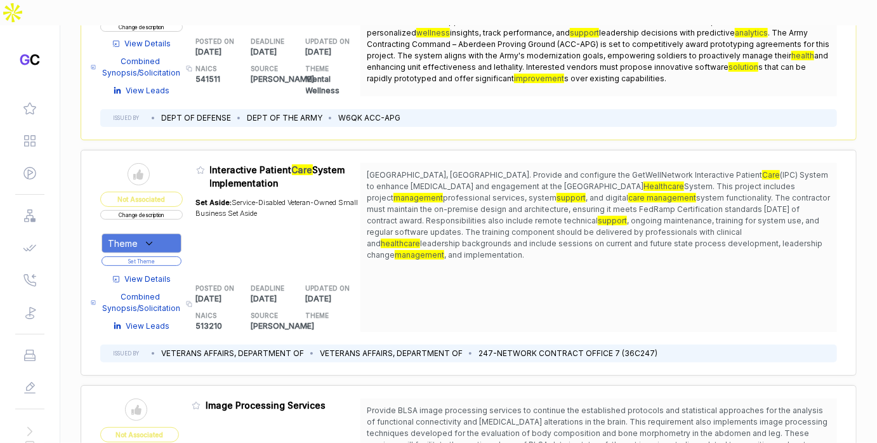
click at [163, 273] on span "View Details" at bounding box center [148, 278] width 46 height 11
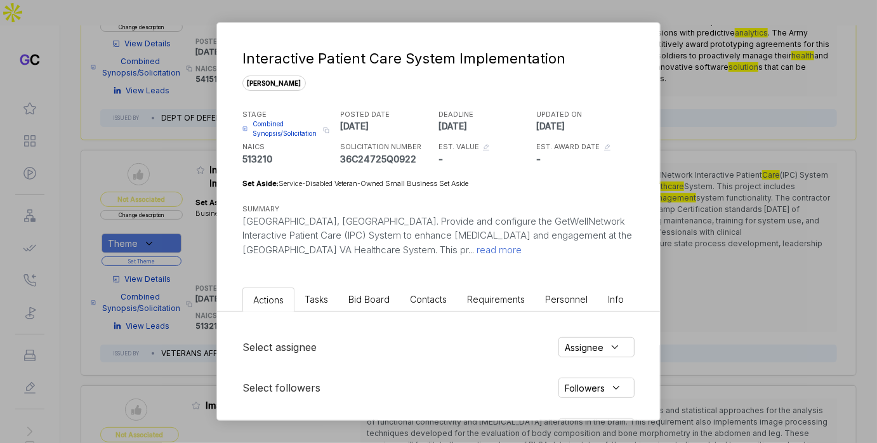
click at [365, 300] on span "Bid Board" at bounding box center [368, 299] width 41 height 11
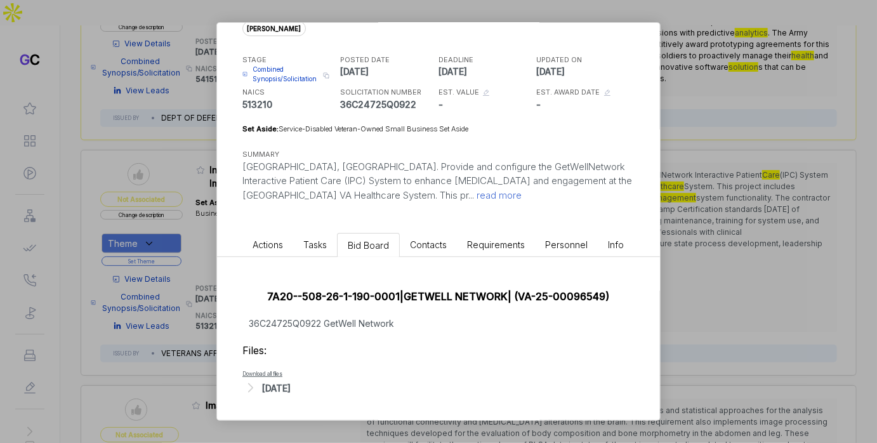
click at [291, 388] on div "Sep 16, 2025" at bounding box center [276, 387] width 29 height 13
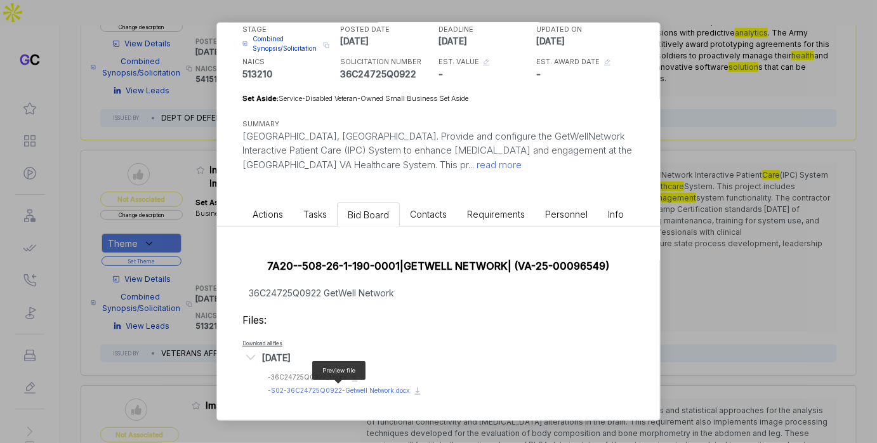
click at [325, 391] on span "- S02-36C24725Q0922-Getwell Network.docx" at bounding box center [338, 390] width 141 height 8
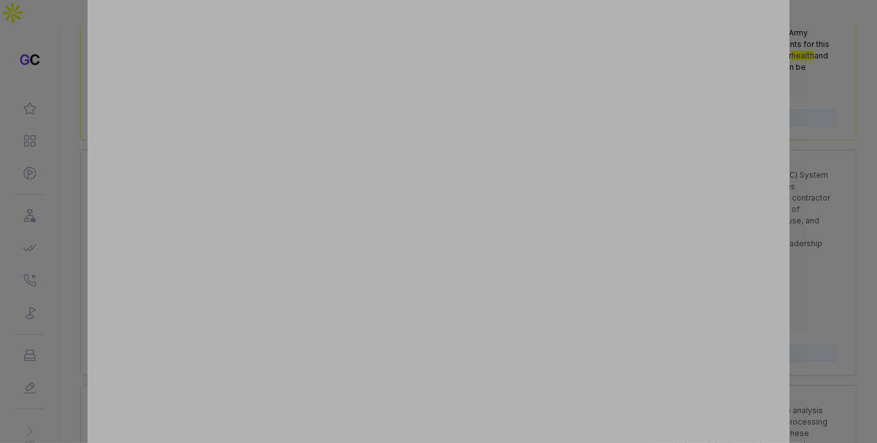
click at [832, 233] on div at bounding box center [438, 221] width 877 height 443
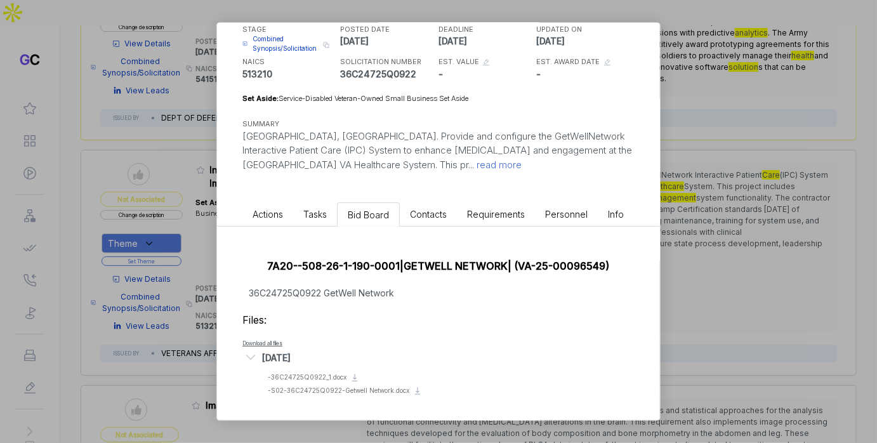
click at [803, 246] on div "Interactive Patient Care System Implementation sam STAGE Combined Synopsis/Soli…" at bounding box center [438, 221] width 877 height 443
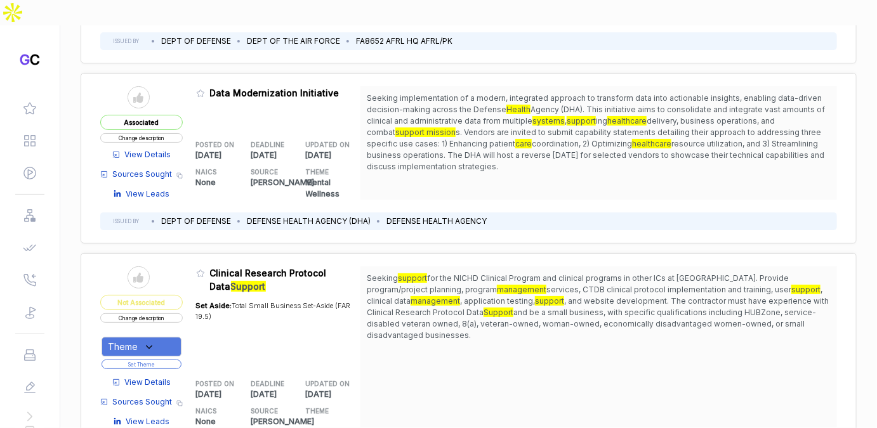
scroll to position [5747, 0]
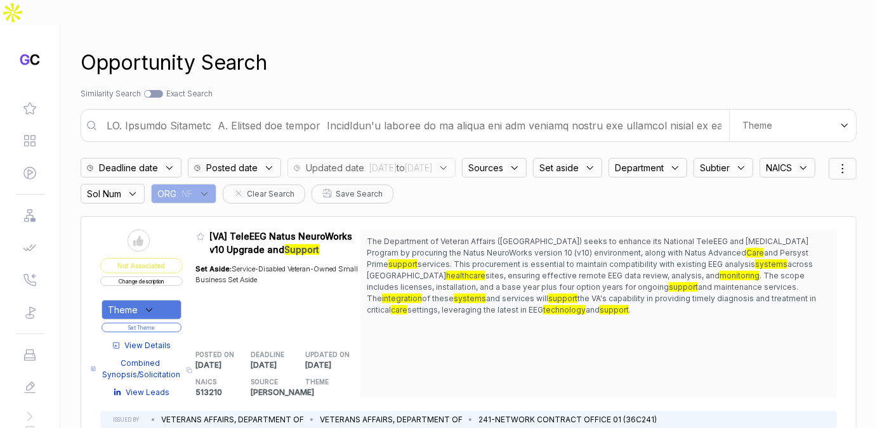
click at [408, 161] on span ": 2025/09/03 to 2025/09/19" at bounding box center [398, 167] width 68 height 13
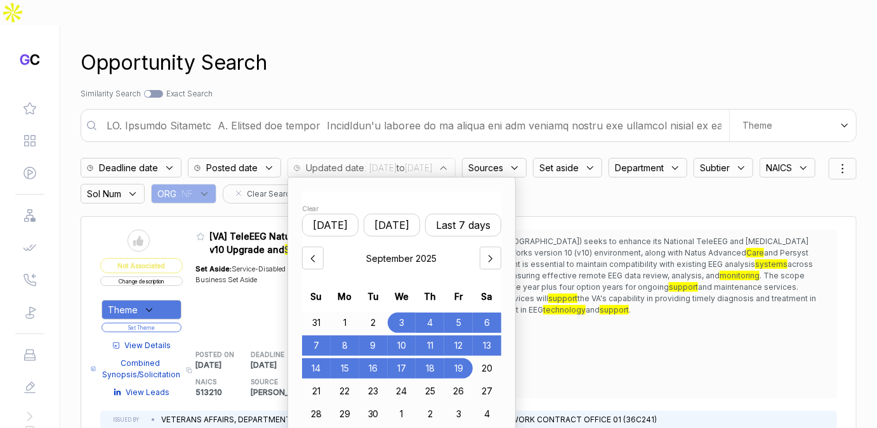
click at [312, 204] on div "Clear" at bounding box center [401, 209] width 199 height 10
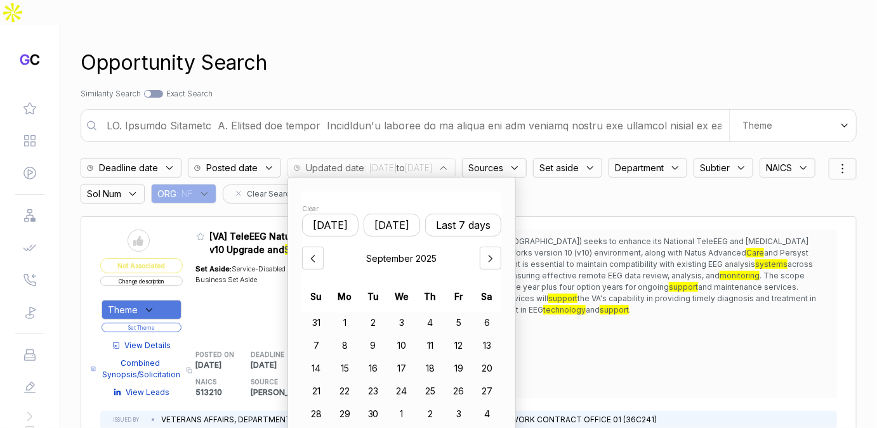
click at [272, 158] on div "Posted date" at bounding box center [234, 168] width 93 height 20
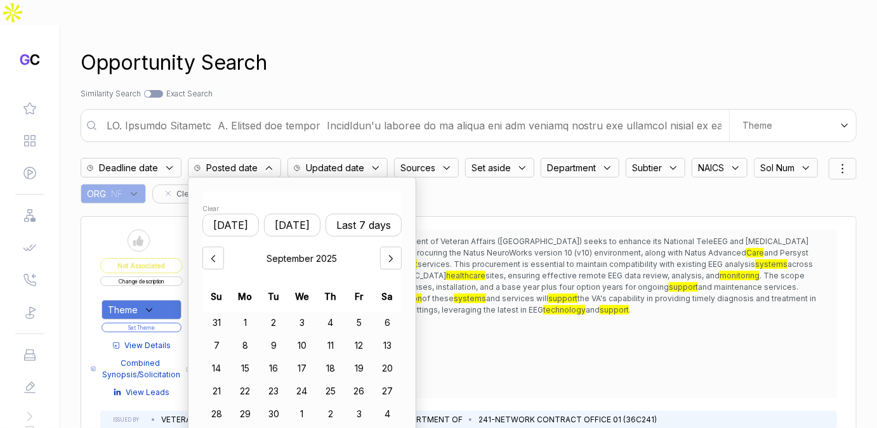
click at [360, 214] on button "Last 7 days" at bounding box center [363, 225] width 76 height 23
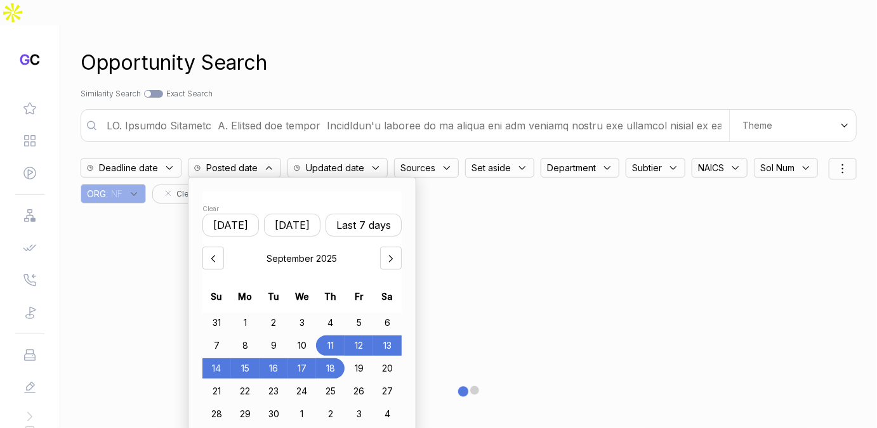
click at [299, 313] on div "3" at bounding box center [302, 323] width 29 height 20
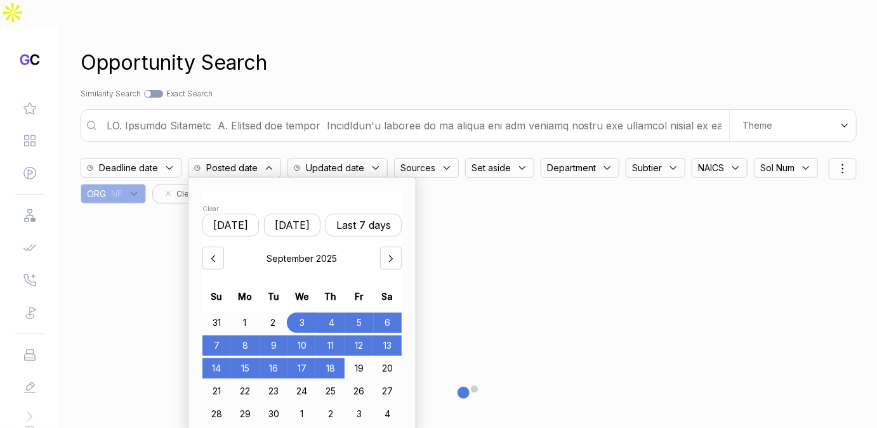
click at [326, 358] on div "18" at bounding box center [330, 368] width 29 height 20
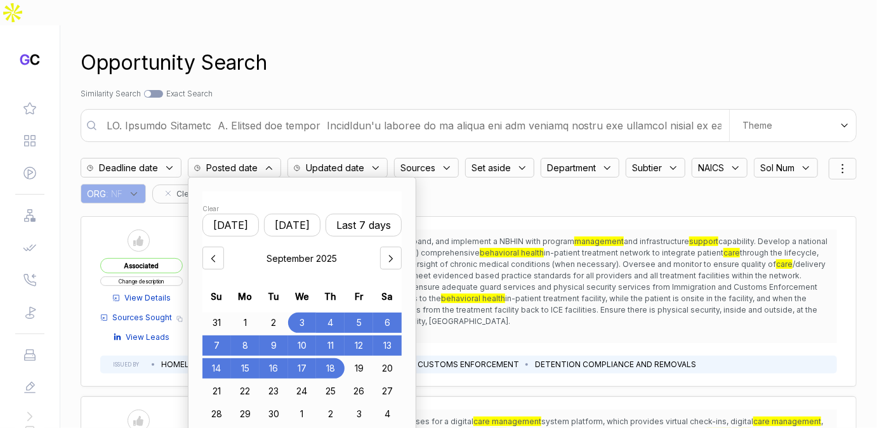
click at [489, 48] on div "Opportunity Search" at bounding box center [469, 63] width 776 height 30
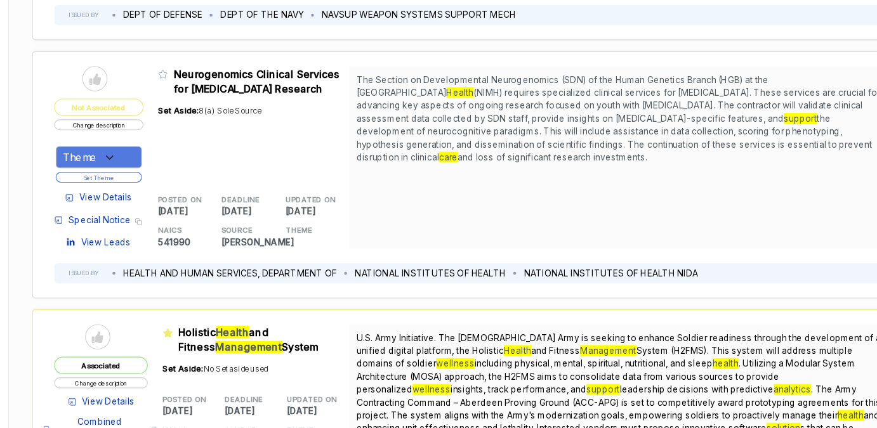
scroll to position [1527, 0]
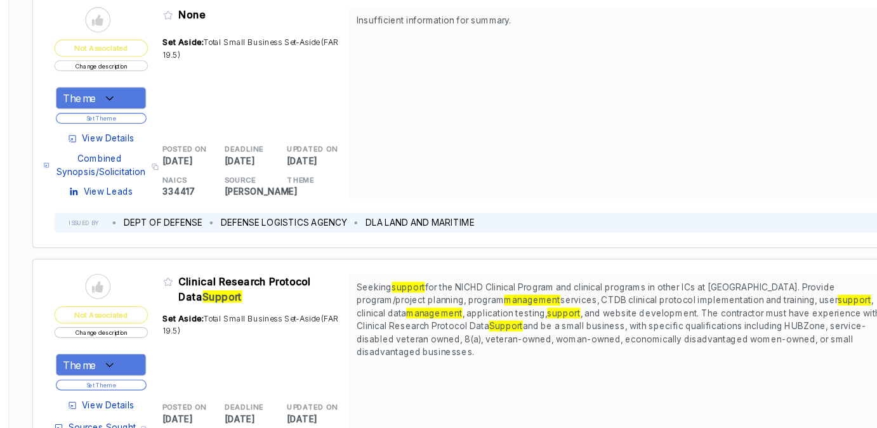
scroll to position [3579, 0]
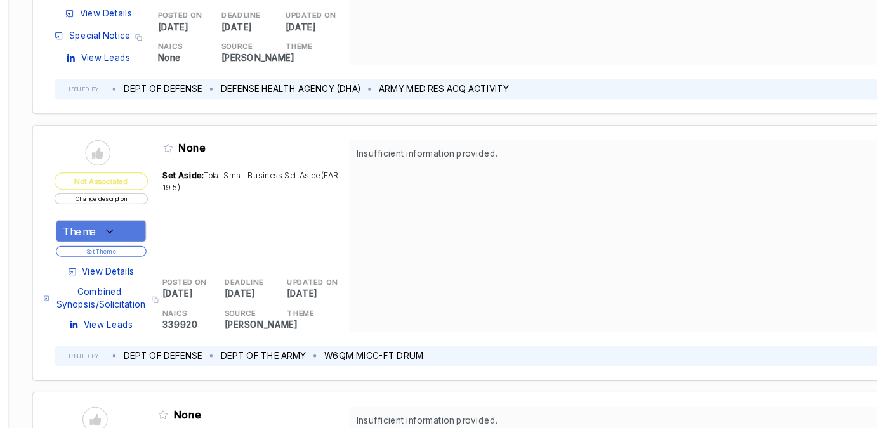
scroll to position [4297, 0]
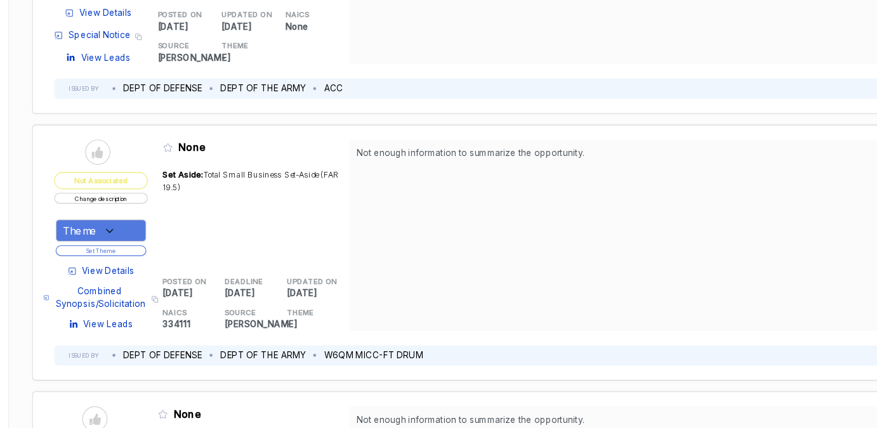
scroll to position [6605, 0]
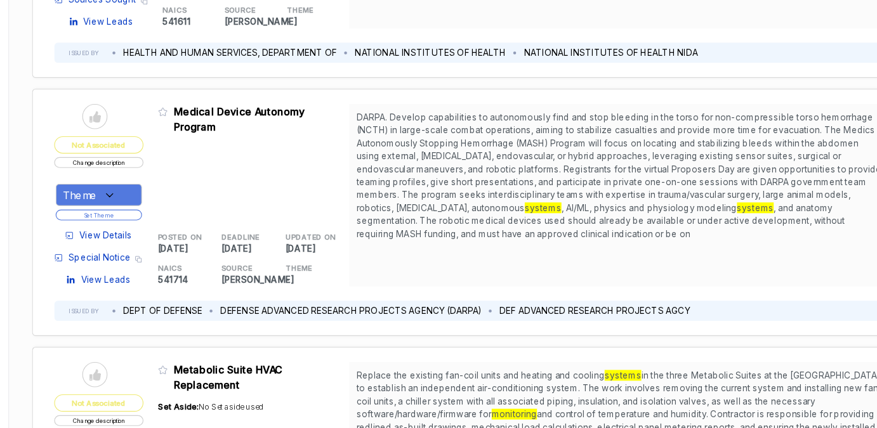
scroll to position [8898, 0]
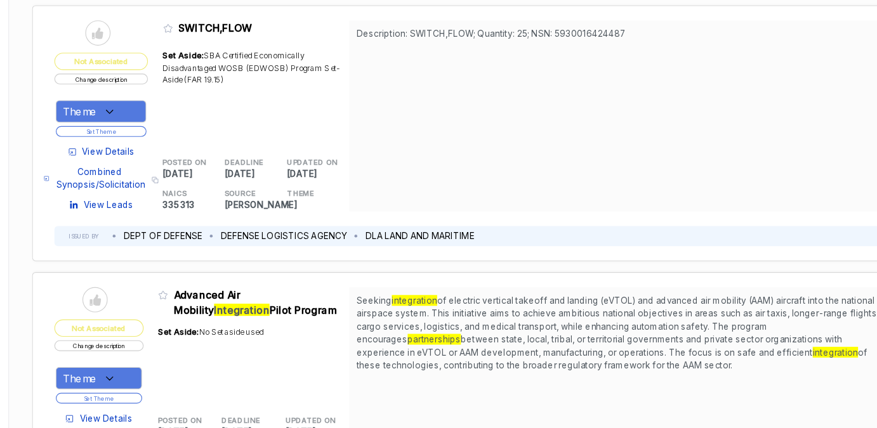
scroll to position [10693, 0]
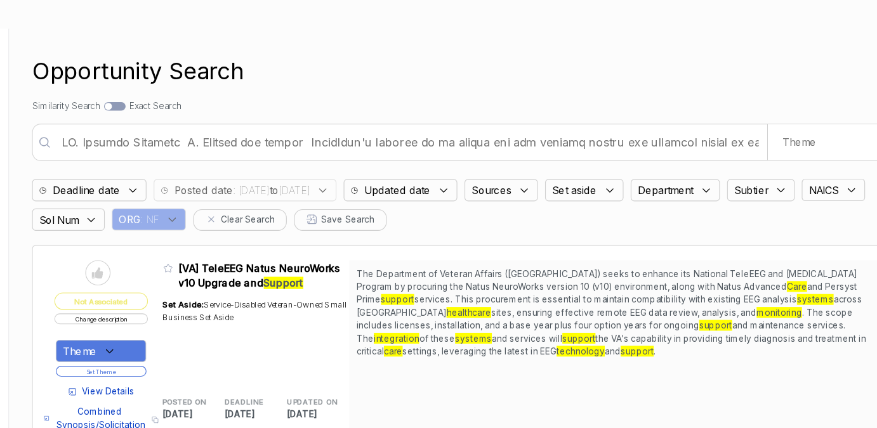
click at [448, 113] on input "text" at bounding box center [414, 125] width 630 height 25
type input "mental health wellness and suicide prevention"
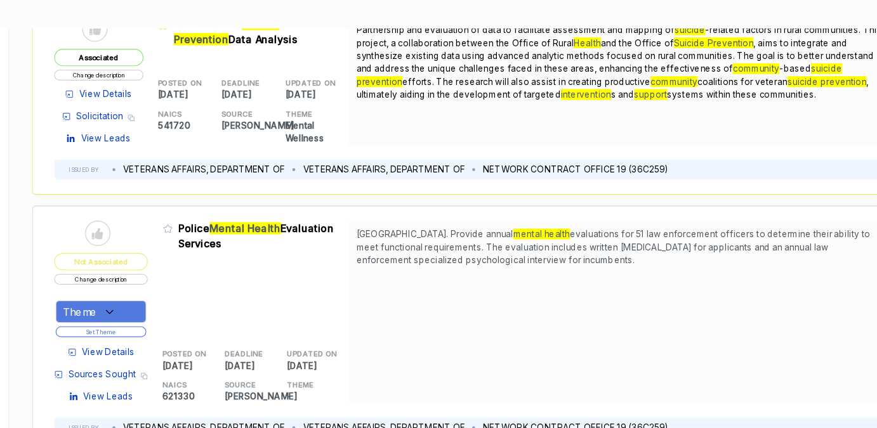
scroll to position [398, 0]
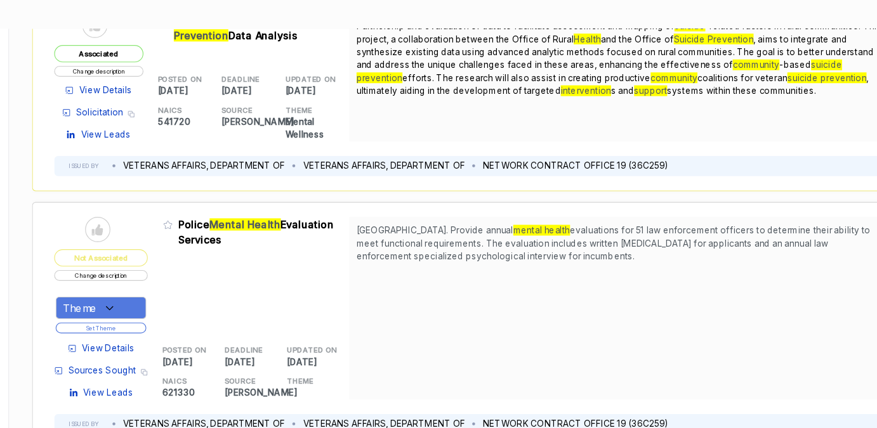
click at [161, 302] on span "View Details" at bounding box center [148, 307] width 46 height 11
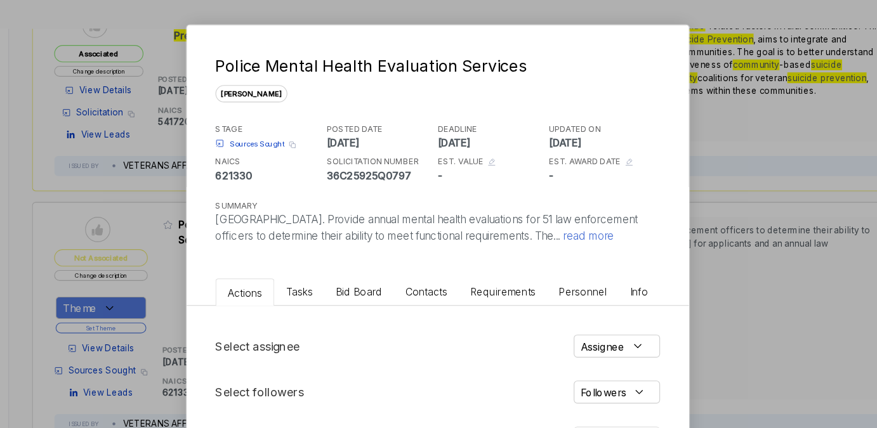
click at [356, 263] on span "Bid Board" at bounding box center [368, 257] width 41 height 11
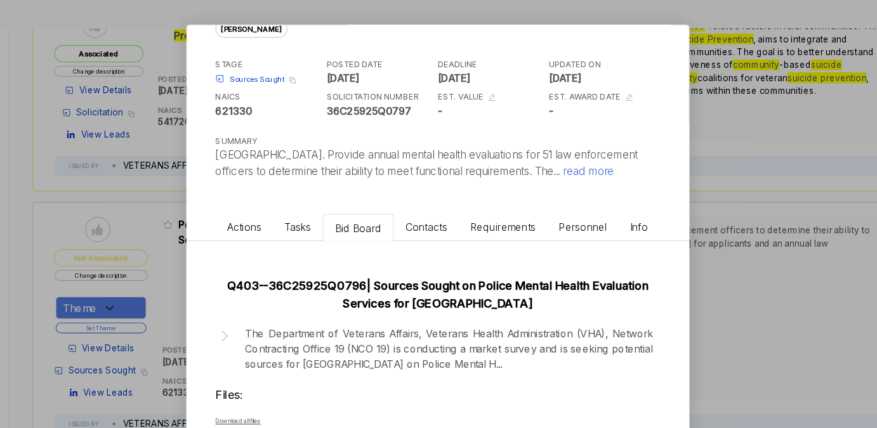
scroll to position [83, 0]
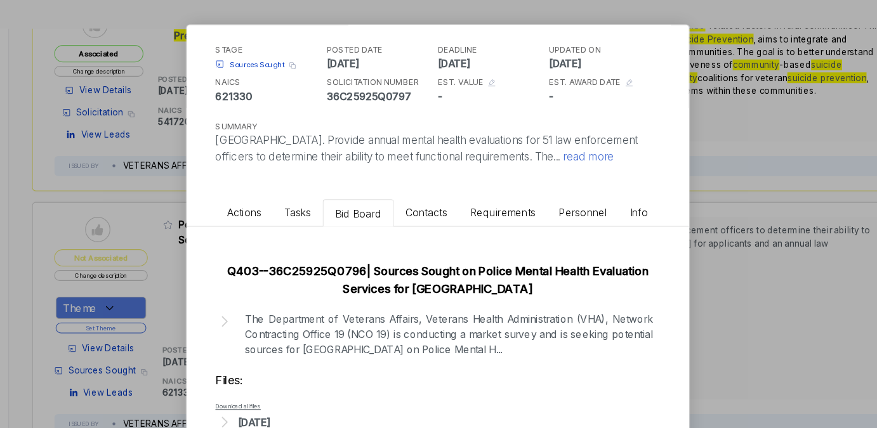
click at [680, 251] on div "Police Mental Health Evaluation Services sam STAGE Sources Sought Copy link POS…" at bounding box center [438, 214] width 877 height 428
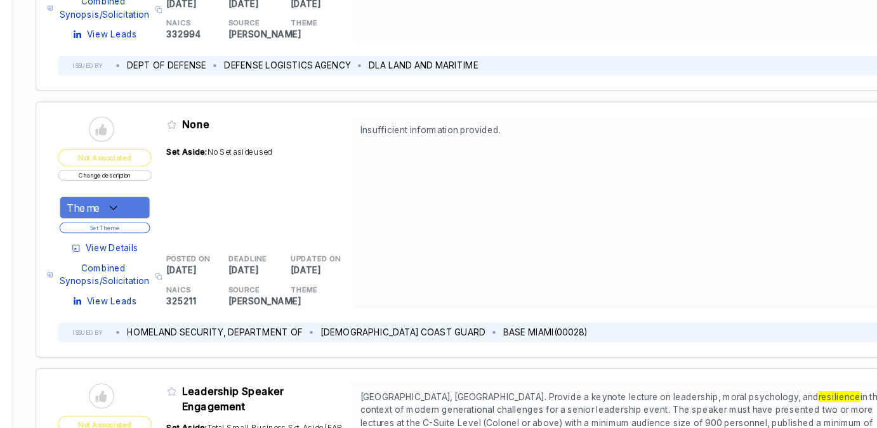
scroll to position [1981, 0]
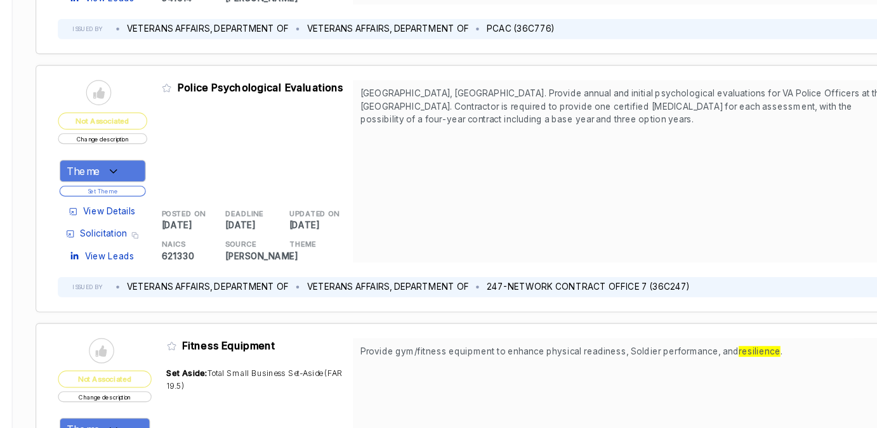
scroll to position [3492, 0]
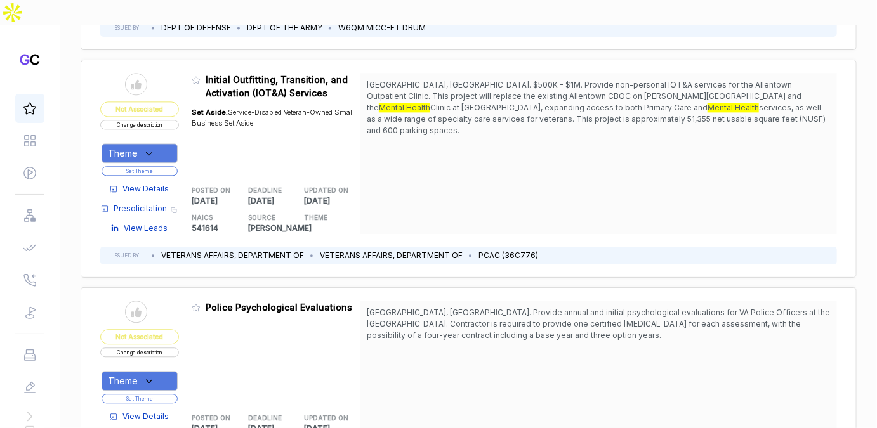
click at [41, 94] on div at bounding box center [29, 108] width 29 height 29
click at [38, 94] on div at bounding box center [29, 108] width 29 height 29
click at [35, 103] on icon at bounding box center [29, 108] width 11 height 11
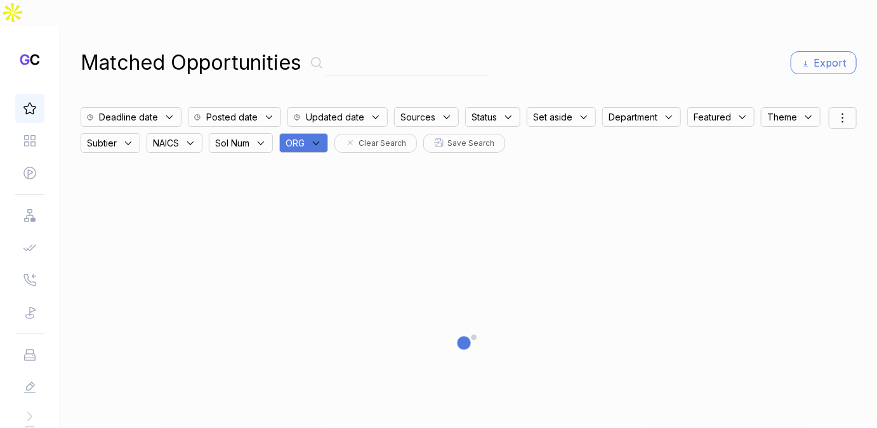
click at [293, 153] on div at bounding box center [469, 345] width 776 height 384
click at [312, 133] on div "ORG" at bounding box center [303, 143] width 49 height 20
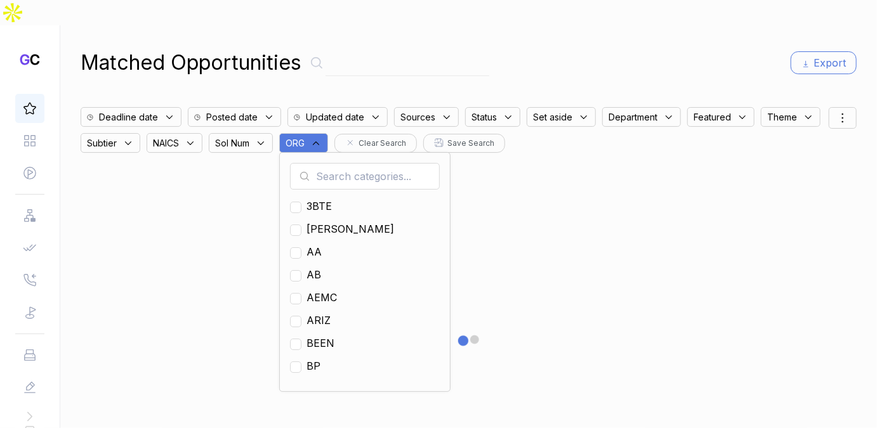
click at [323, 163] on input "text" at bounding box center [365, 176] width 150 height 27
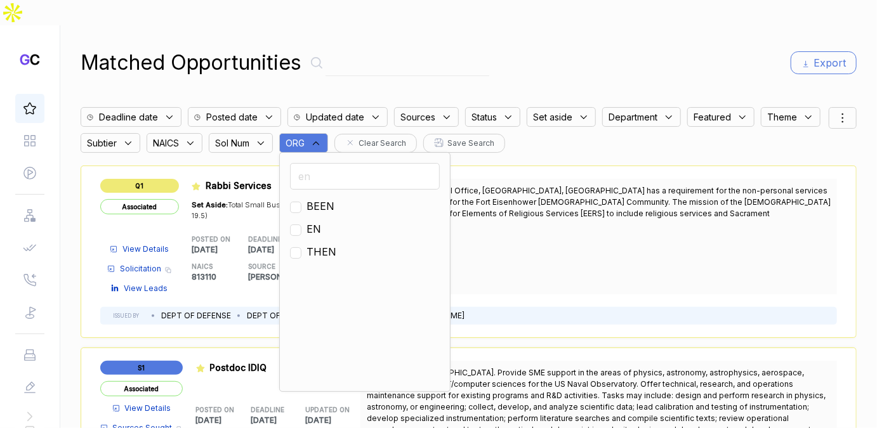
type input "en"
click at [315, 221] on span "EN" at bounding box center [313, 228] width 15 height 15
checkbox input "true"
click at [681, 48] on div "Matched Opportunities Export" at bounding box center [469, 63] width 776 height 30
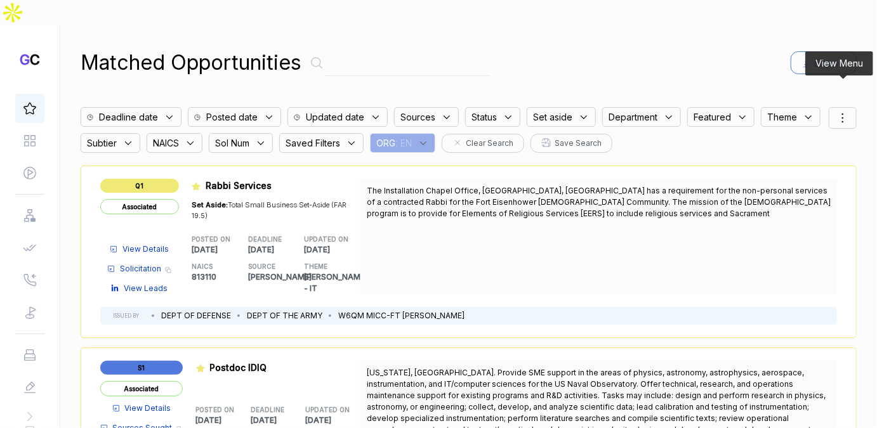
click at [833, 107] on div at bounding box center [843, 118] width 28 height 22
click at [792, 163] on span "Sorting" at bounding box center [800, 169] width 30 height 13
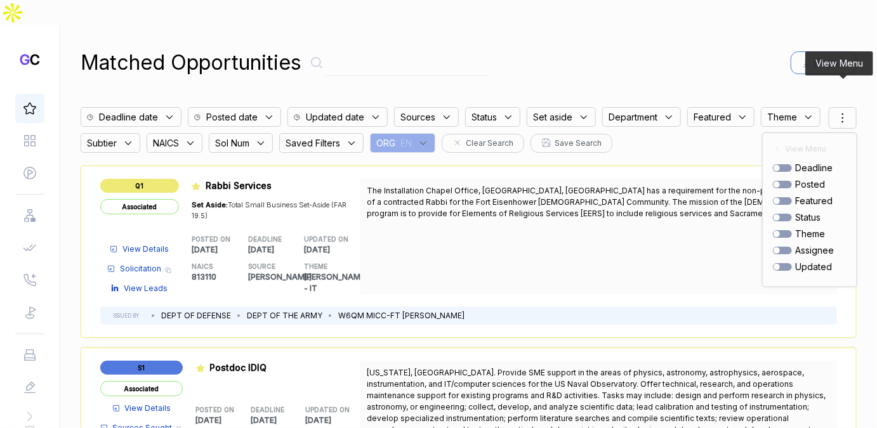
click at [784, 181] on div at bounding box center [782, 185] width 19 height 8
checkbox input "true"
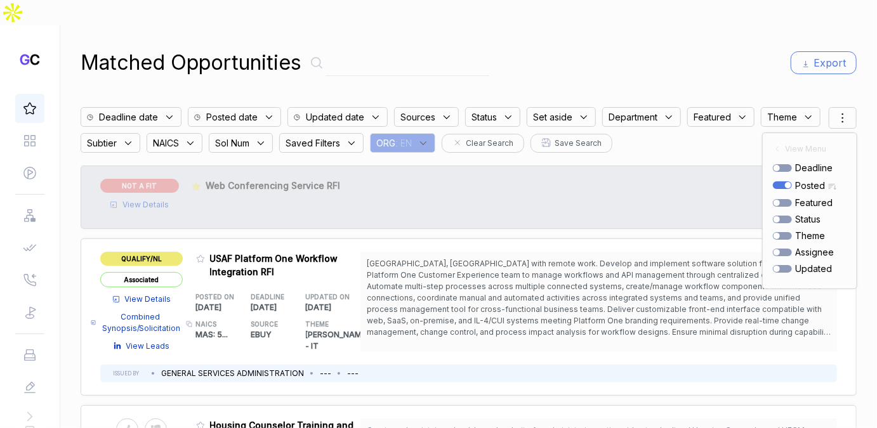
click at [717, 60] on div "Matched Opportunities Export Deadline date Posted date Updated date Sources Sta…" at bounding box center [469, 239] width 776 height 428
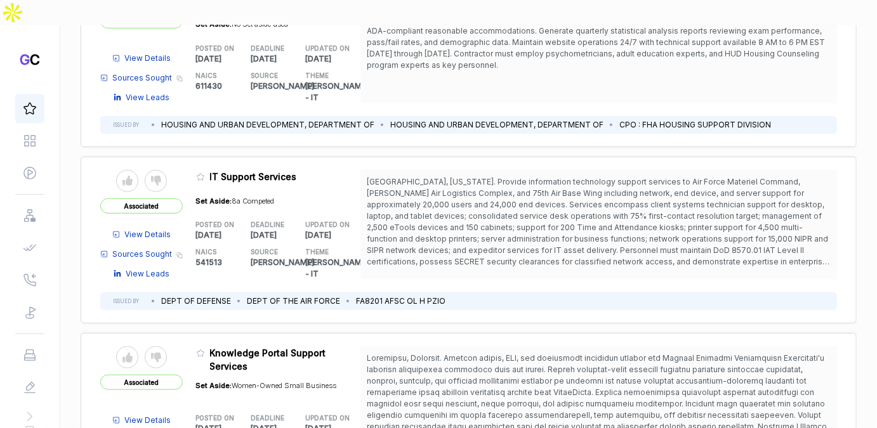
scroll to position [437, 0]
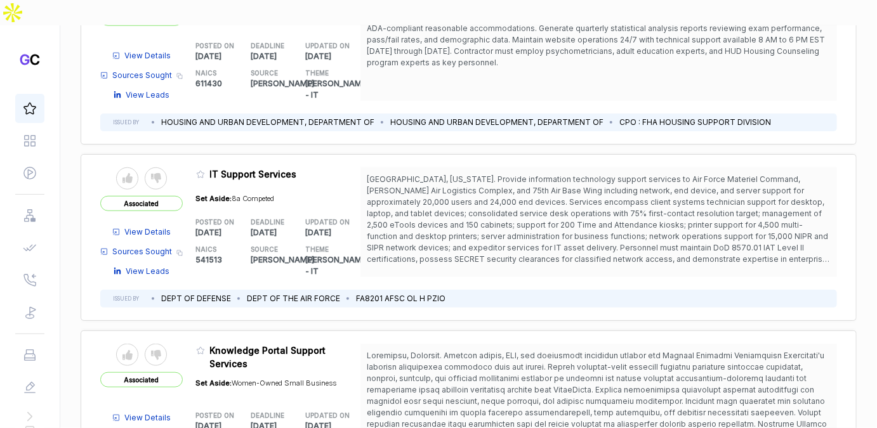
click at [197, 170] on icon at bounding box center [200, 174] width 9 height 9
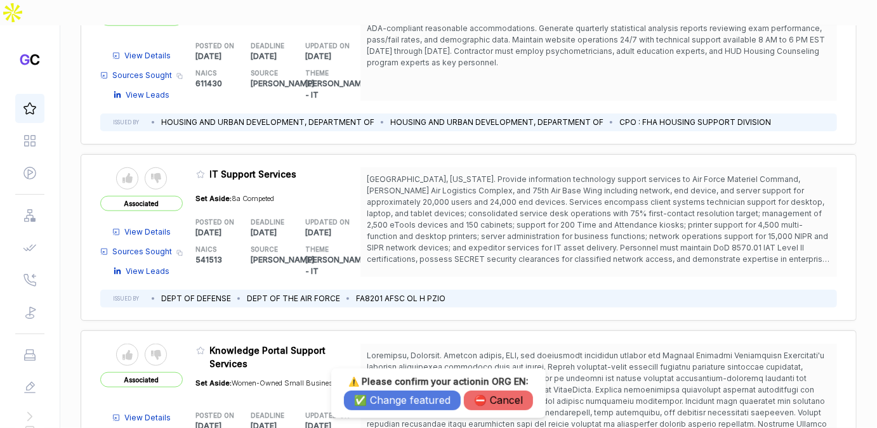
click at [390, 405] on button "✅ Change featured" at bounding box center [402, 401] width 117 height 20
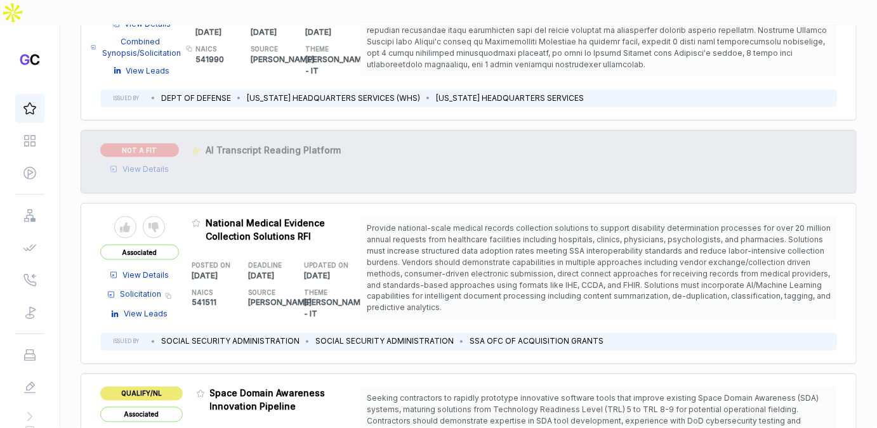
scroll to position [827, 0]
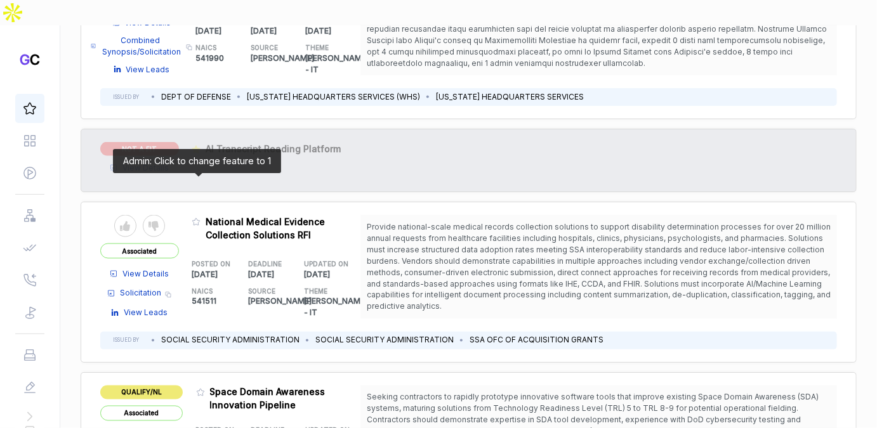
click at [194, 218] on icon at bounding box center [196, 222] width 9 height 9
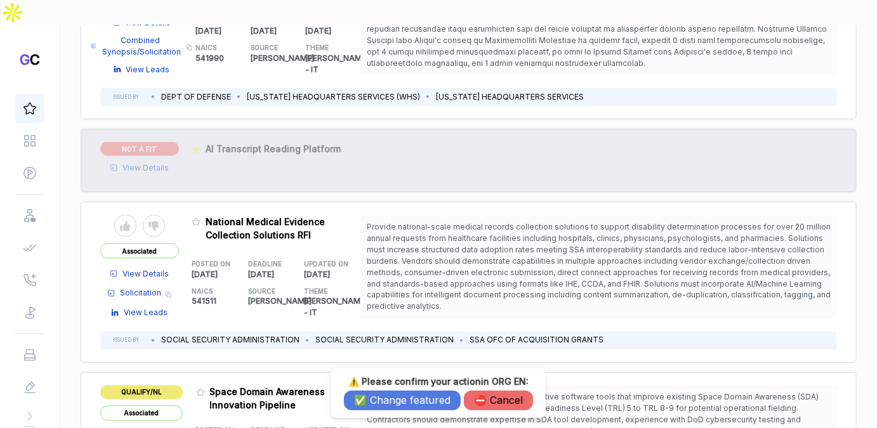
click at [348, 396] on button "✅ Change featured" at bounding box center [402, 401] width 117 height 20
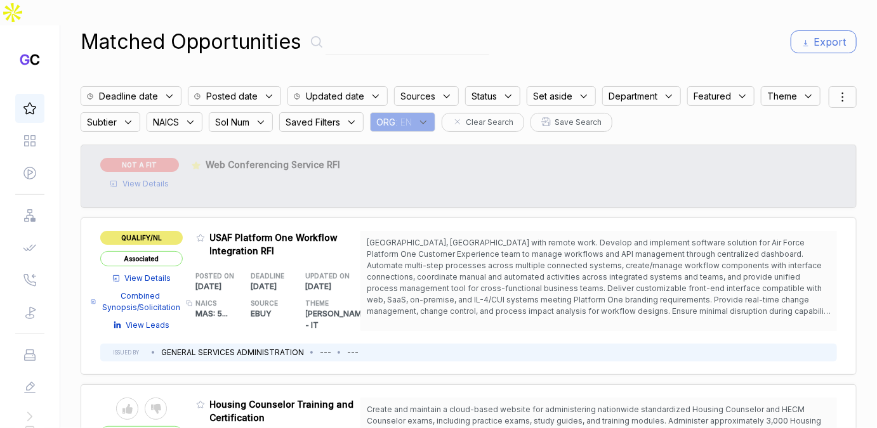
scroll to position [0, 0]
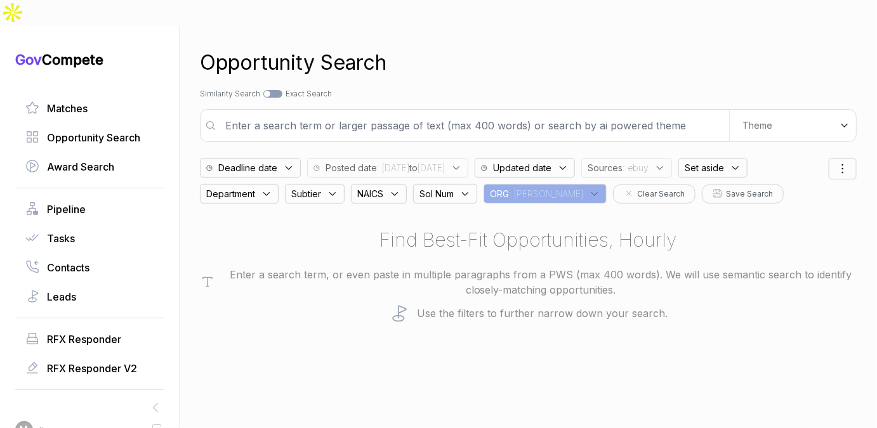
click at [157, 400] on icon at bounding box center [155, 408] width 16 height 16
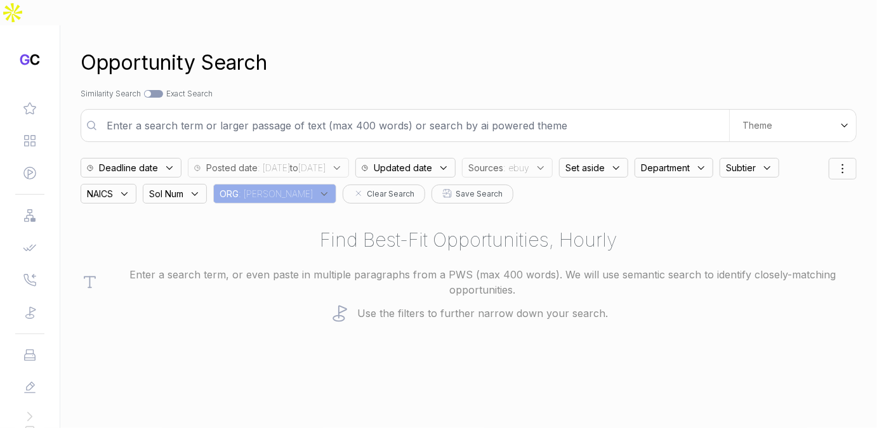
click at [397, 113] on input "text" at bounding box center [414, 125] width 630 height 25
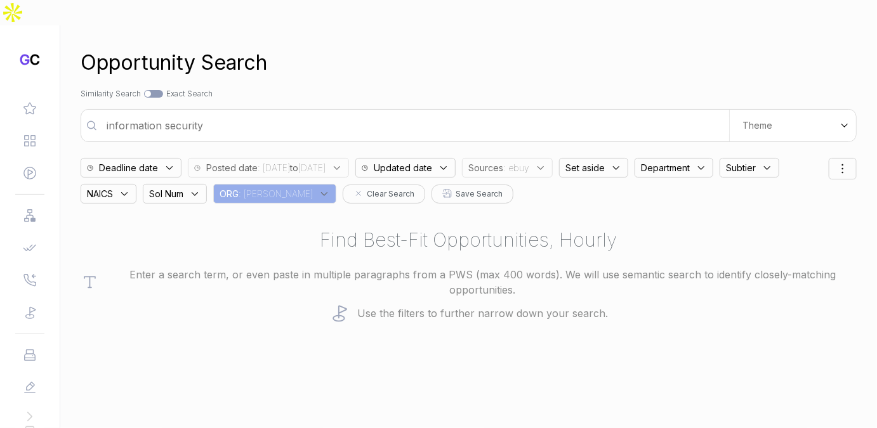
type input "information security"
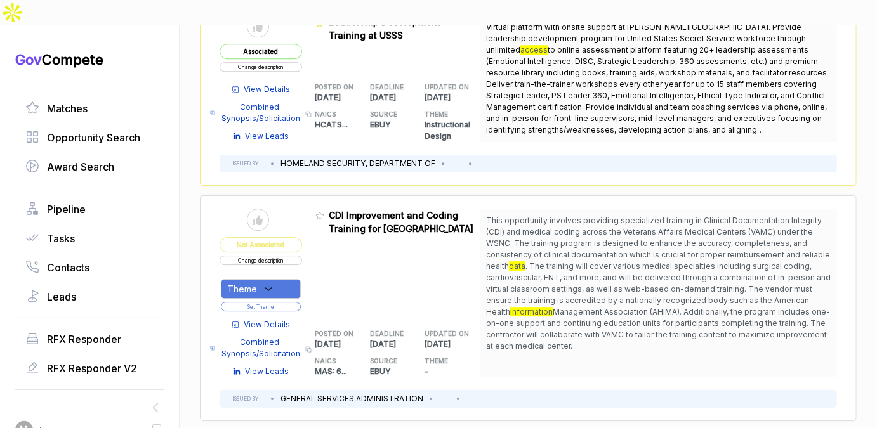
scroll to position [1629, 0]
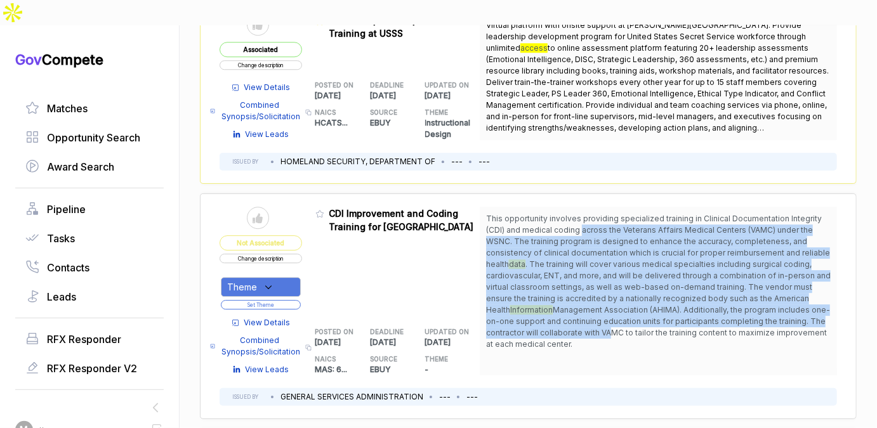
drag, startPoint x: 557, startPoint y: 199, endPoint x: 549, endPoint y: 303, distance: 104.4
click at [549, 303] on span "This opportunity involves providing specialized training in Clinical Documentat…" at bounding box center [658, 281] width 345 height 137
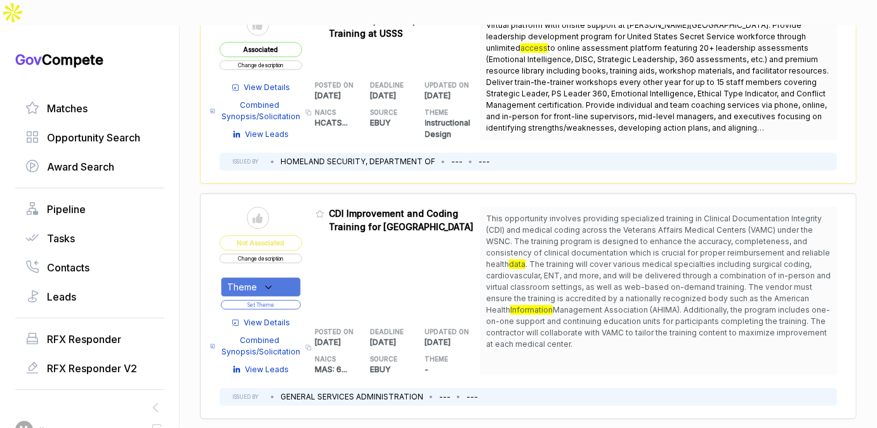
click at [549, 308] on span "This opportunity involves providing specialized training in Clinical Documentat…" at bounding box center [658, 281] width 345 height 137
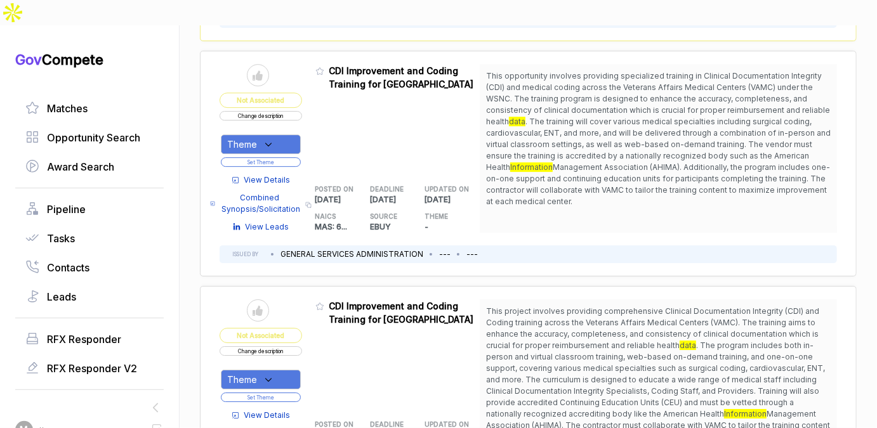
scroll to position [1770, 0]
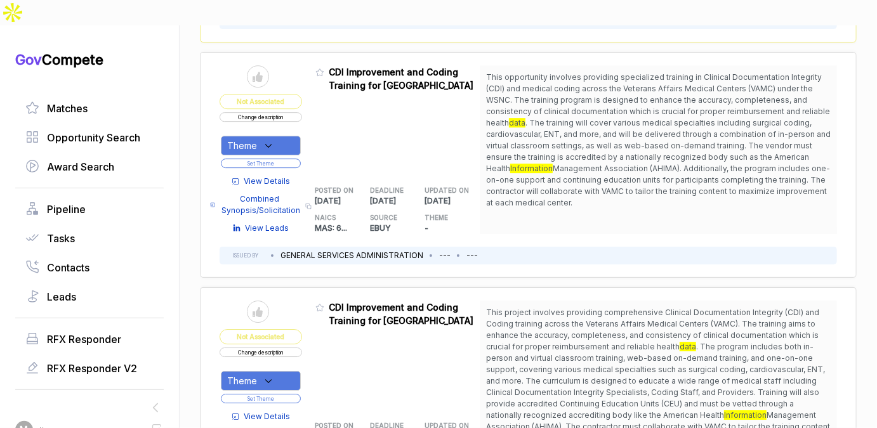
click at [277, 136] on div "Theme" at bounding box center [261, 146] width 80 height 20
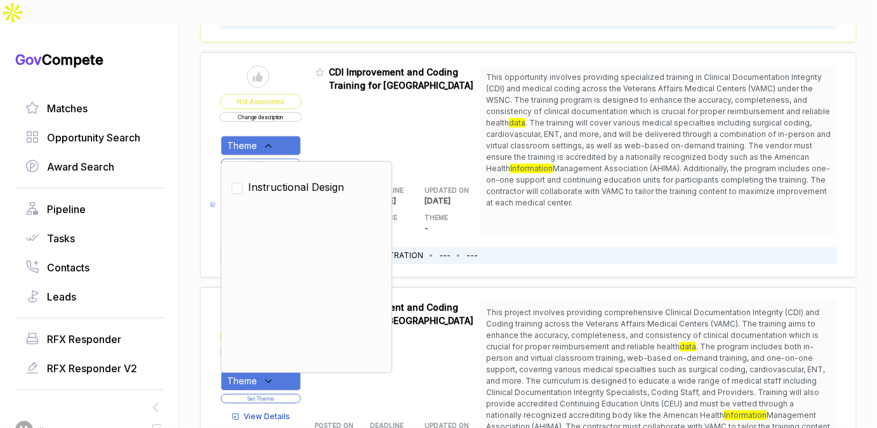
click at [276, 180] on span "Instructional Design" at bounding box center [296, 187] width 96 height 15
checkbox input "true"
click at [339, 98] on div "Admin: Click to change feature to 1 RFI1783056_GS-10F-0212S CDI Improvement and…" at bounding box center [397, 149] width 165 height 169
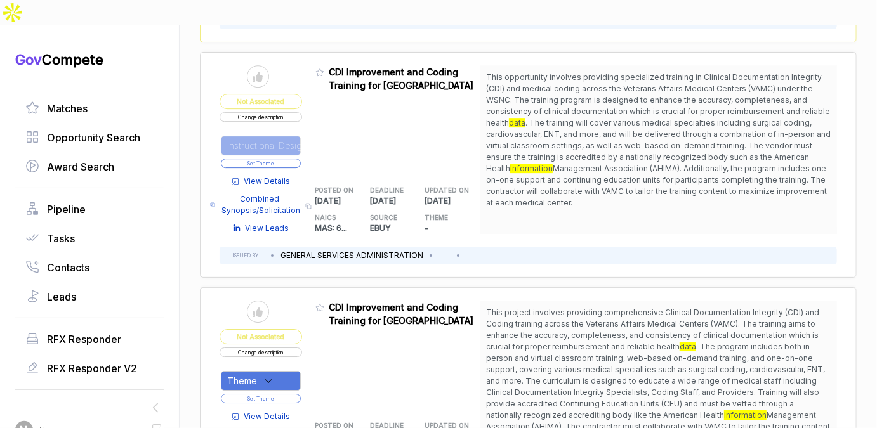
click at [292, 159] on button "Set Theme" at bounding box center [261, 164] width 80 height 10
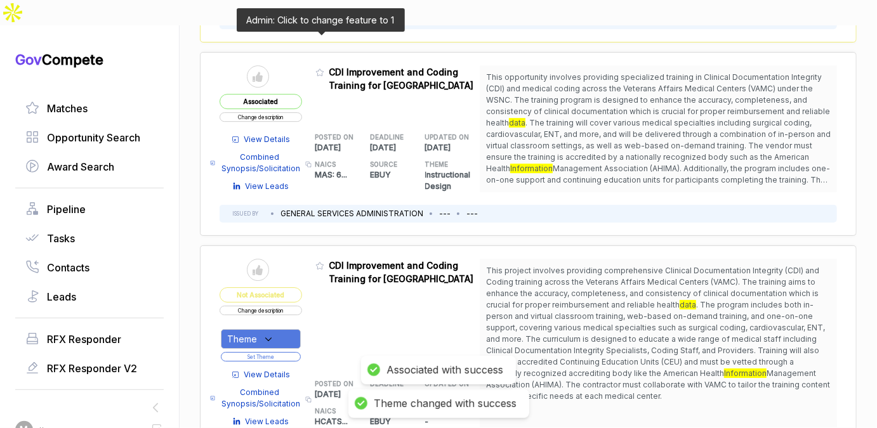
click at [319, 68] on icon at bounding box center [319, 72] width 9 height 9
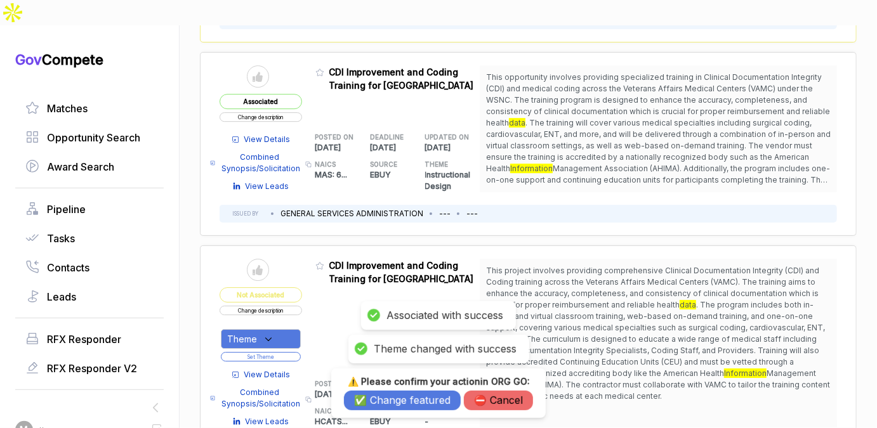
click at [402, 402] on button "✅ Change featured" at bounding box center [402, 401] width 117 height 20
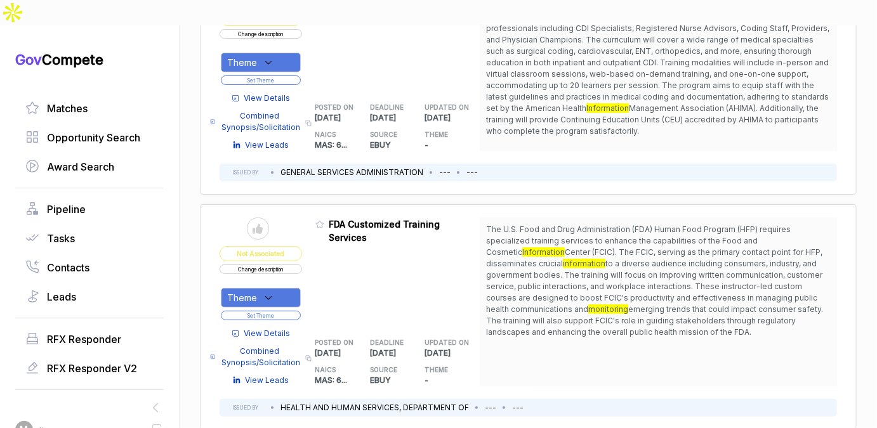
scroll to position [2285, 0]
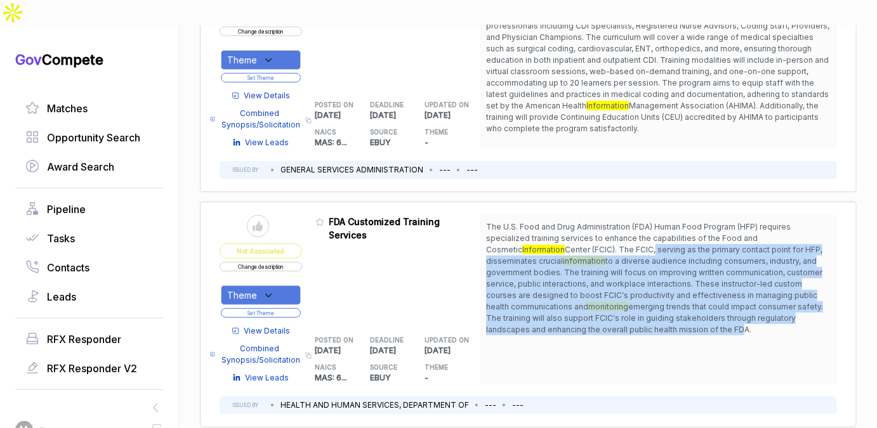
drag, startPoint x: 544, startPoint y: 211, endPoint x: 541, endPoint y: 296, distance: 84.5
click at [541, 296] on span "The U.S. Food and Drug Administration (FDA) Human Food Program (HFP) requires s…" at bounding box center [658, 278] width 345 height 114
click at [541, 302] on span "emerging trends that could impact consumer safety. The training will also suppo…" at bounding box center [654, 318] width 337 height 32
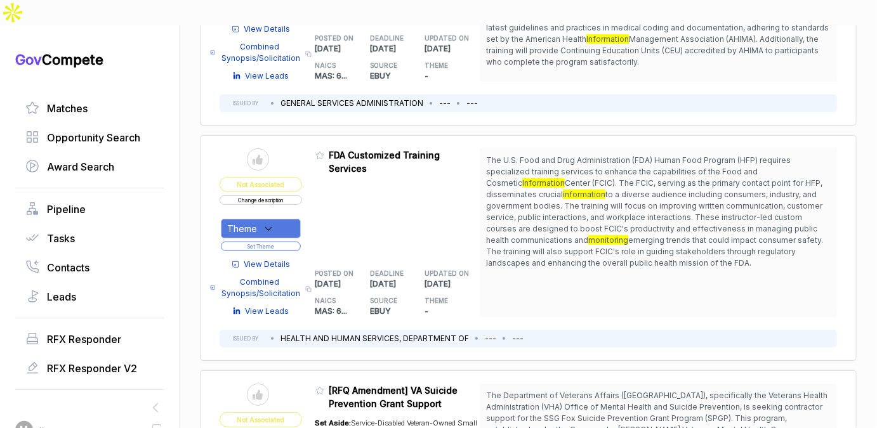
scroll to position [2355, 0]
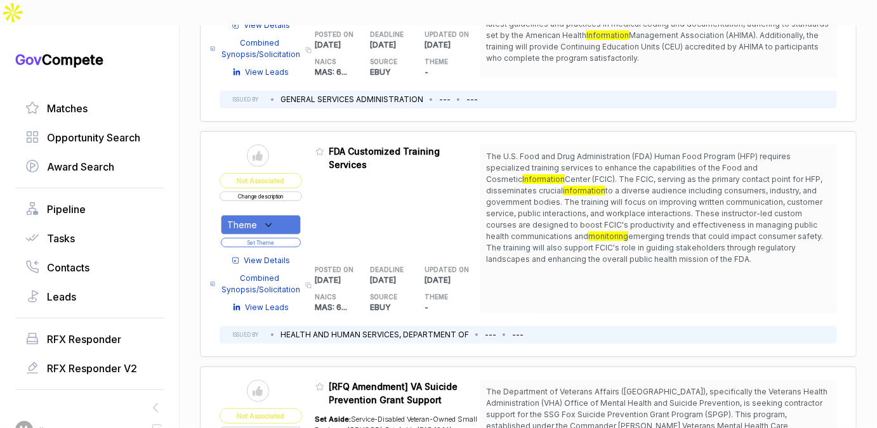
click at [279, 255] on span "View Details" at bounding box center [267, 260] width 46 height 11
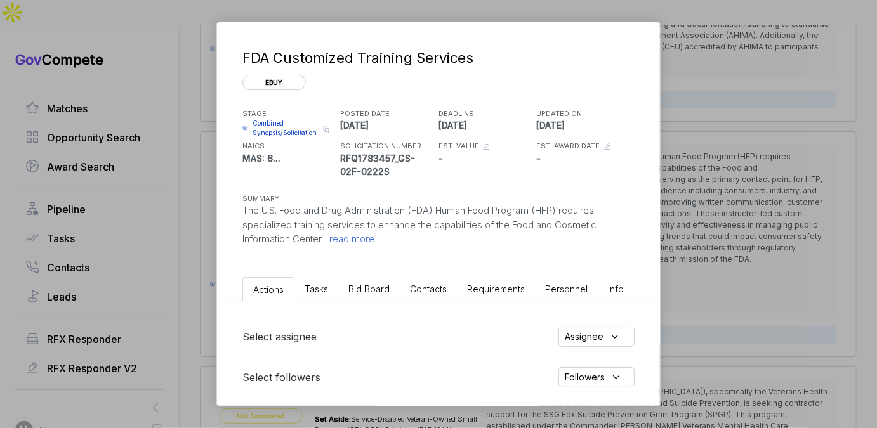
click at [379, 289] on span "Bid Board" at bounding box center [368, 289] width 41 height 11
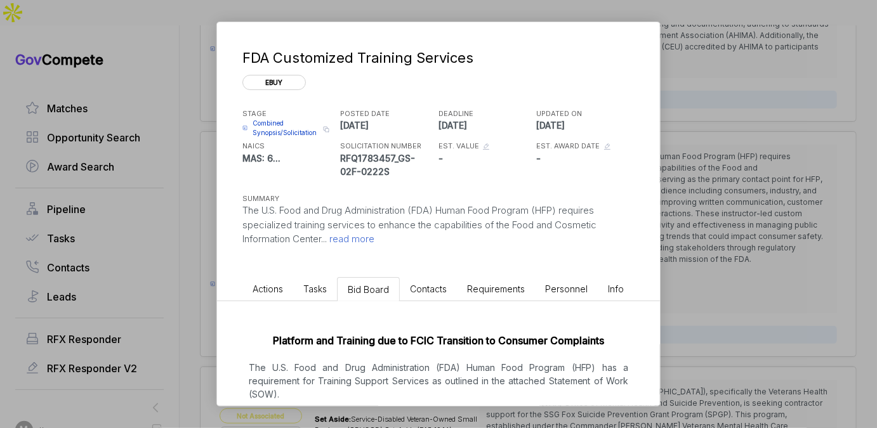
click at [727, 212] on div "FDA Customized Training Services ebuy STAGE Combined Synopsis/Solicitation Copy…" at bounding box center [438, 214] width 877 height 428
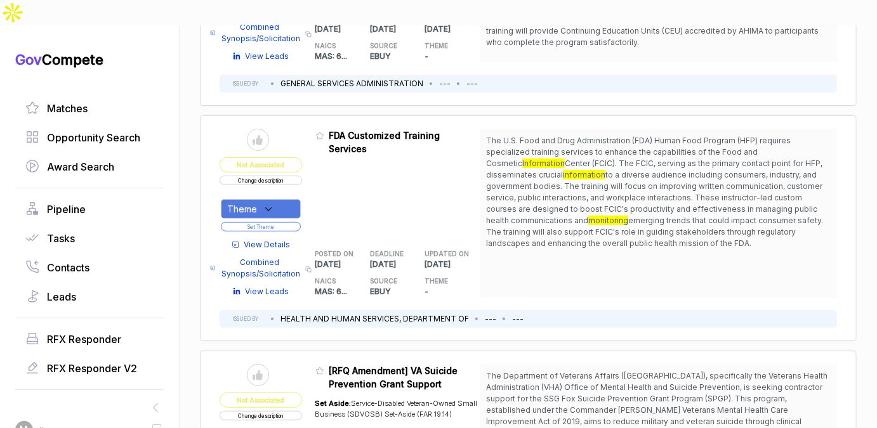
scroll to position [2379, 0]
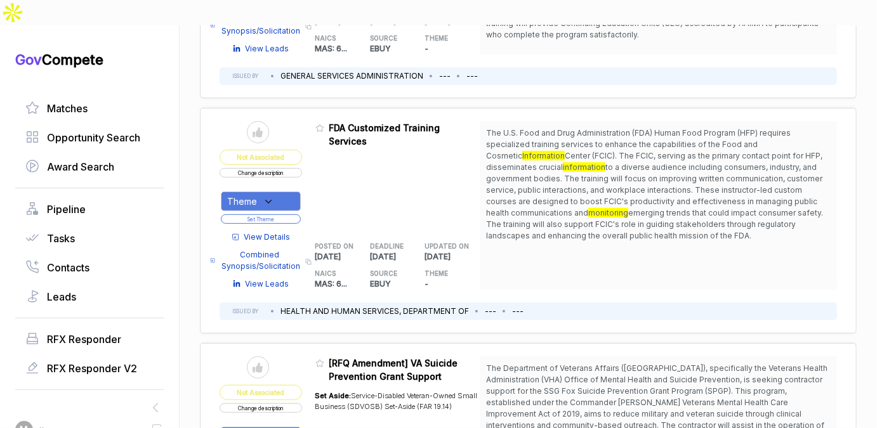
click at [287, 192] on div "Theme" at bounding box center [261, 202] width 80 height 20
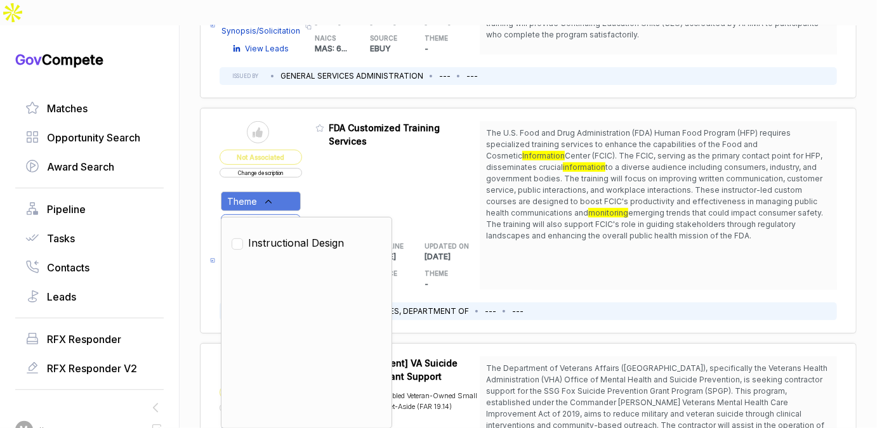
click at [280, 235] on span "Instructional Design" at bounding box center [296, 242] width 96 height 15
checkbox input "true"
click at [330, 157] on div "Admin: Click to change feature to 1 RFQ1783457_GS-02F-0222S FDA Customized Trai…" at bounding box center [397, 205] width 165 height 169
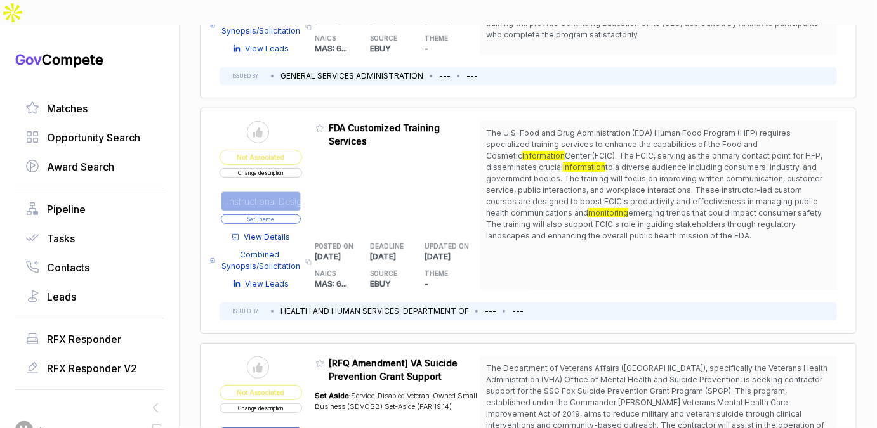
click at [291, 214] on button "Set Theme" at bounding box center [261, 219] width 80 height 10
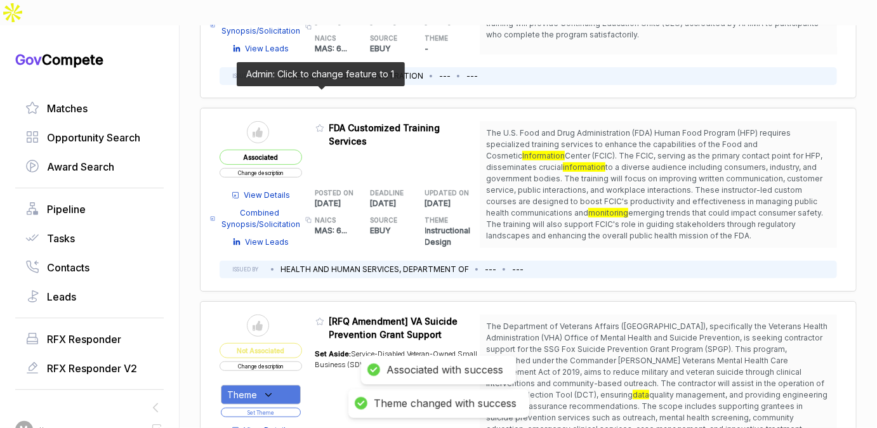
click at [320, 124] on icon at bounding box center [319, 128] width 9 height 9
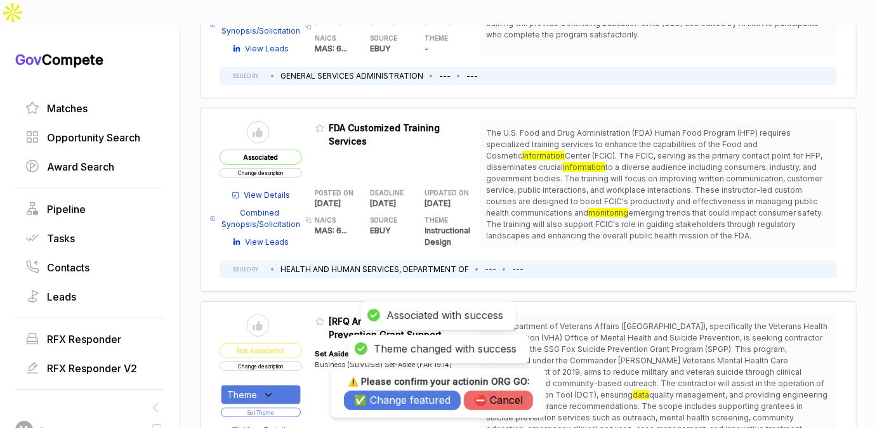
click at [380, 398] on button "✅ Change featured" at bounding box center [402, 401] width 117 height 20
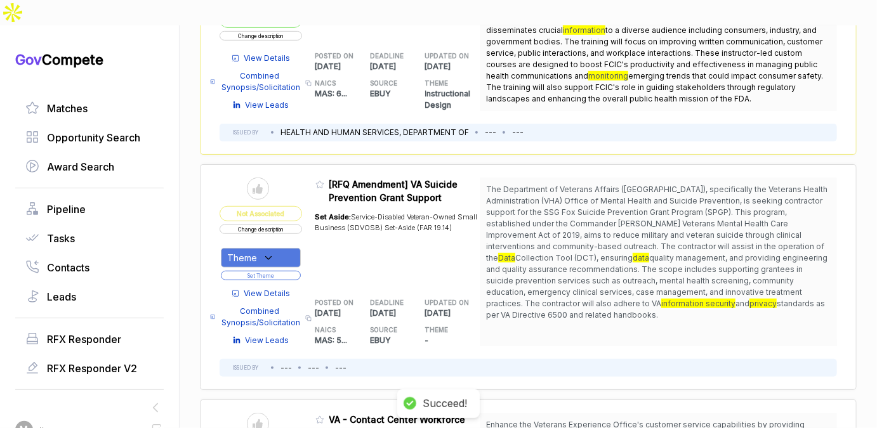
scroll to position [2518, 0]
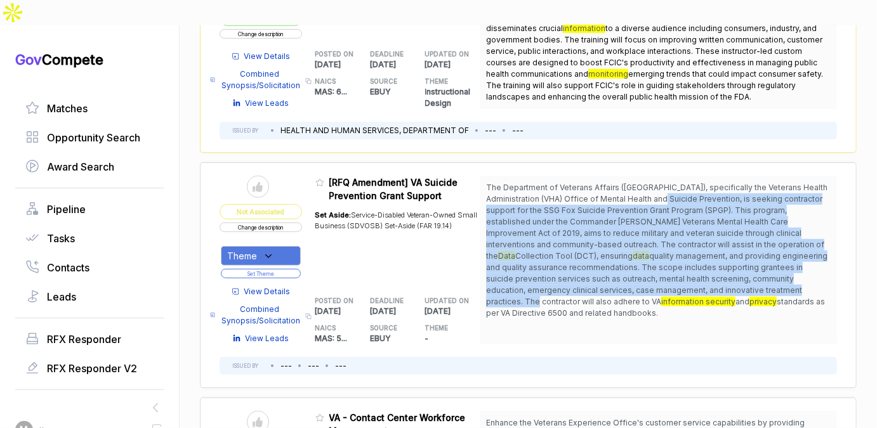
drag, startPoint x: 641, startPoint y: 171, endPoint x: 609, endPoint y: 261, distance: 95.5
click at [609, 261] on span "The Department of Veterans Affairs ([GEOGRAPHIC_DATA]), specifically the Vetera…" at bounding box center [658, 250] width 345 height 137
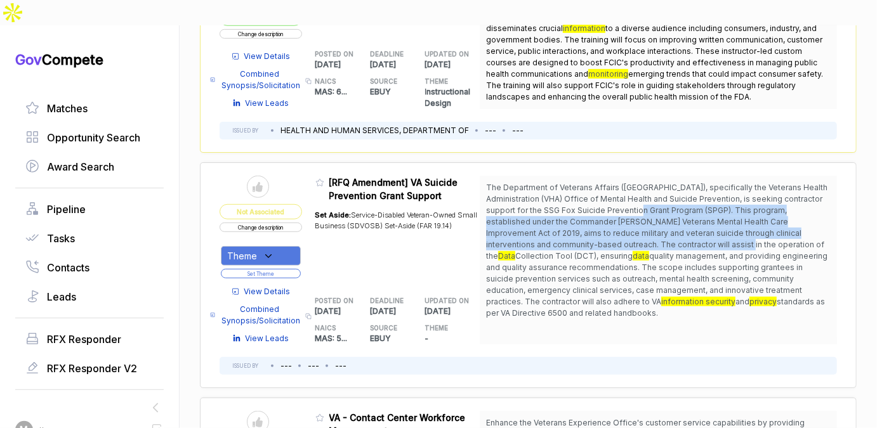
drag, startPoint x: 604, startPoint y: 181, endPoint x: 602, endPoint y: 213, distance: 31.8
click at [602, 213] on span "The Department of Veterans Affairs ([GEOGRAPHIC_DATA]), specifically the Vetera…" at bounding box center [656, 222] width 341 height 78
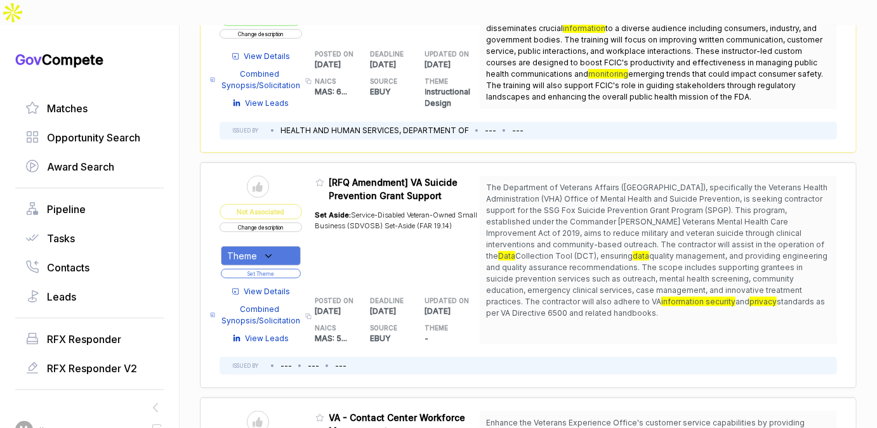
click at [253, 286] on span "View Details" at bounding box center [267, 291] width 46 height 11
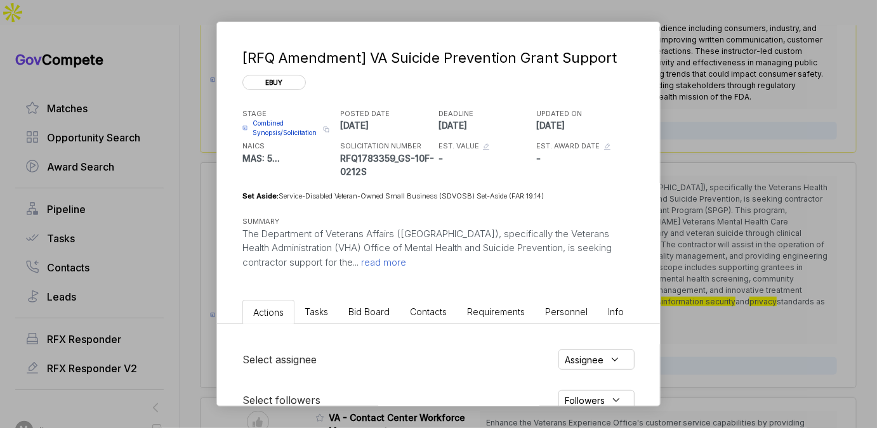
click at [357, 318] on li "Bid Board" at bounding box center [369, 311] width 62 height 23
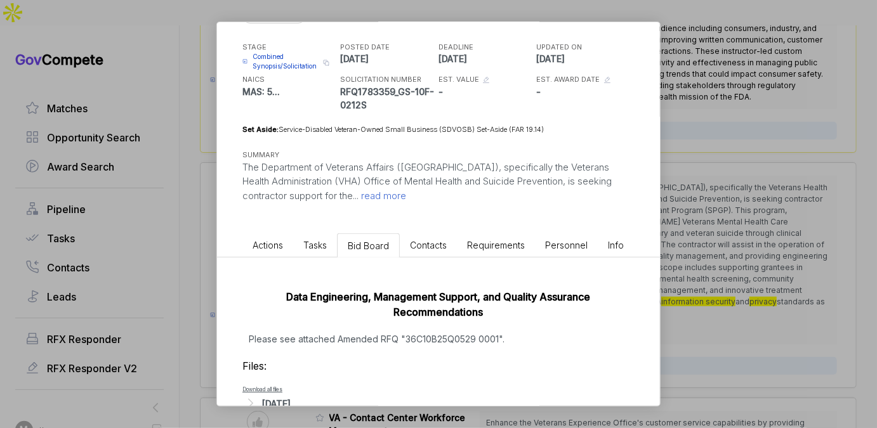
scroll to position [113, 0]
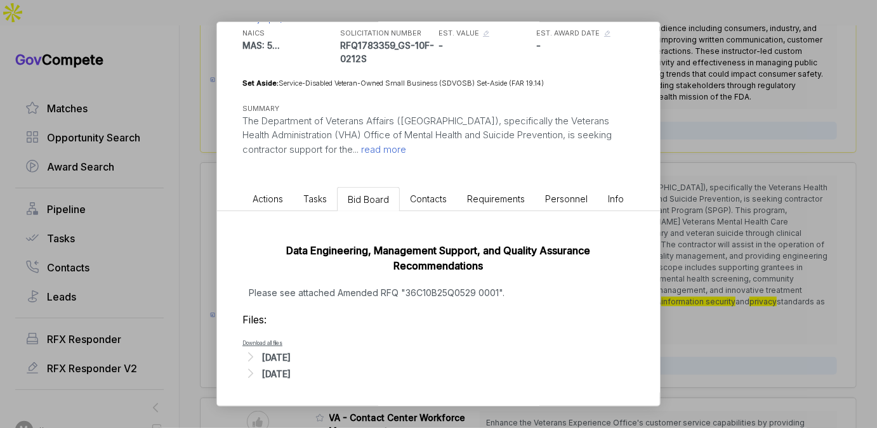
click at [291, 370] on div "[DATE]" at bounding box center [276, 373] width 29 height 13
click at [291, 357] on div "[DATE]" at bounding box center [276, 357] width 29 height 13
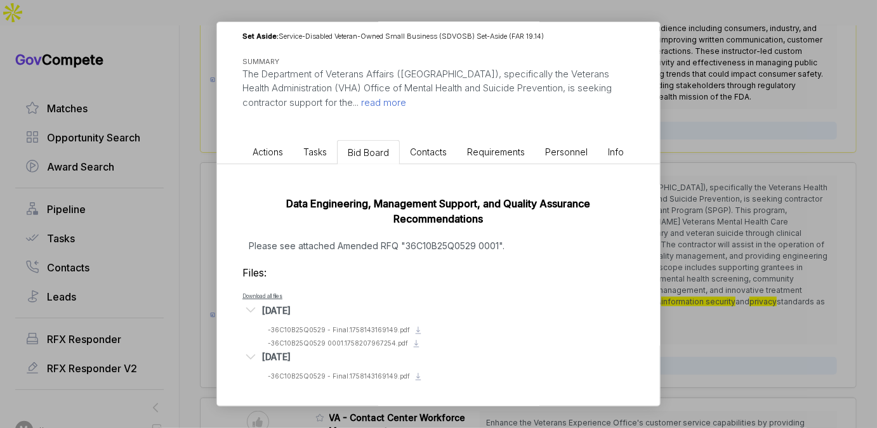
scroll to position [147, 0]
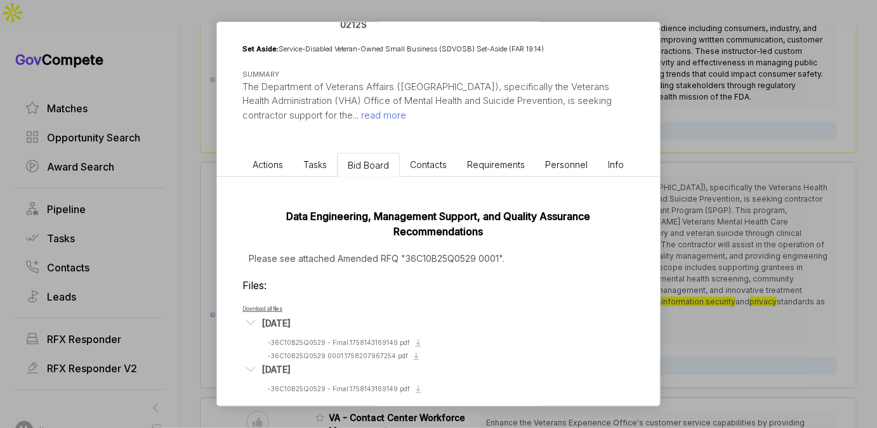
click at [709, 195] on div "[RFQ Amendment] VA Suicide Prevention Grant Support ebuy STAGE Combined Synopsi…" at bounding box center [438, 214] width 877 height 428
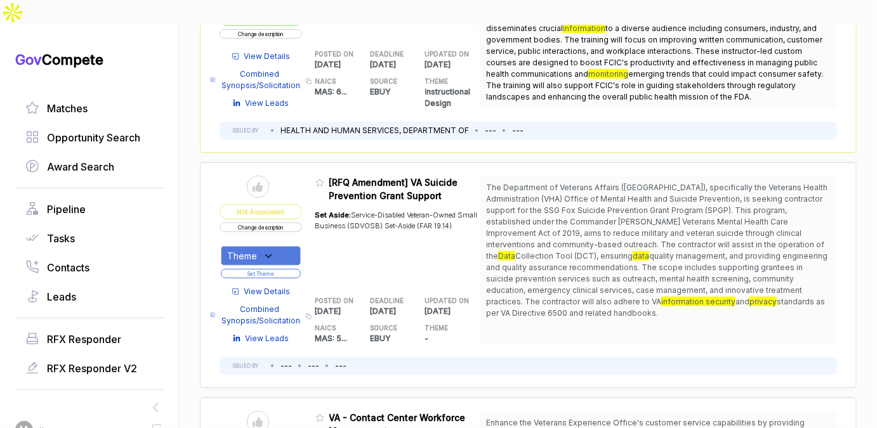
click at [288, 223] on button "Change description" at bounding box center [261, 228] width 82 height 10
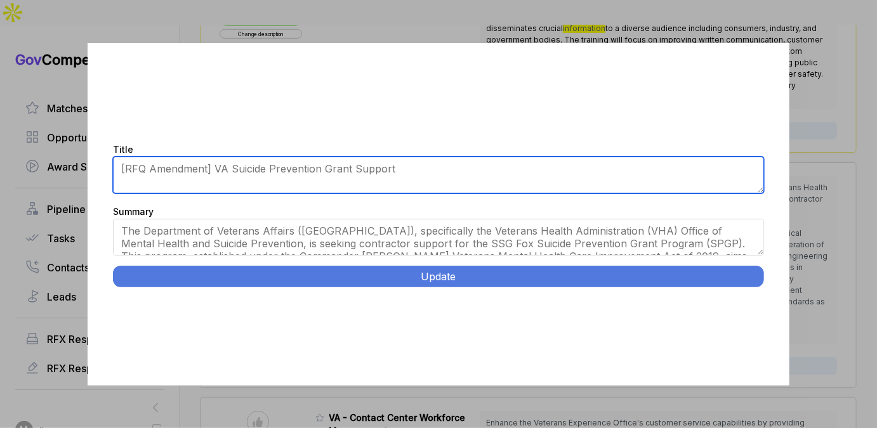
click at [272, 170] on textarea "[RFQ Amendment] VA Suicide Prevention Grant Support" at bounding box center [438, 175] width 651 height 37
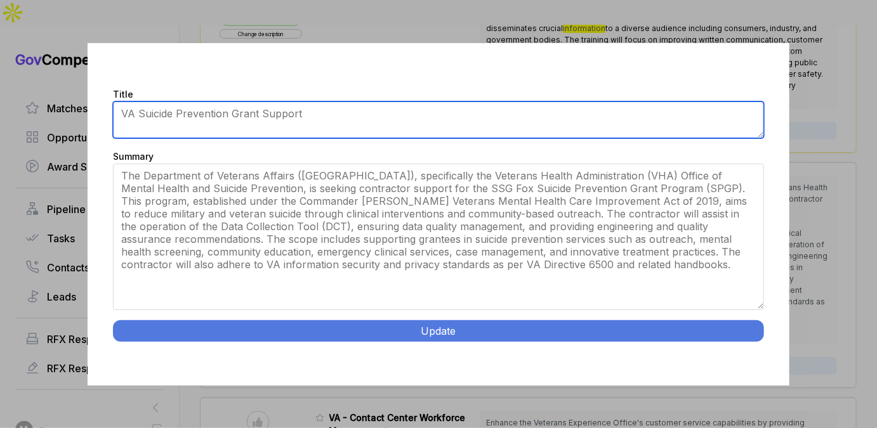
drag, startPoint x: 761, startPoint y: 253, endPoint x: 756, endPoint y: 364, distance: 111.8
click at [756, 364] on div "Title [RFQ Amendment] VA Suicide Prevention Grant Support Summary Update" at bounding box center [439, 214] width 702 height 343
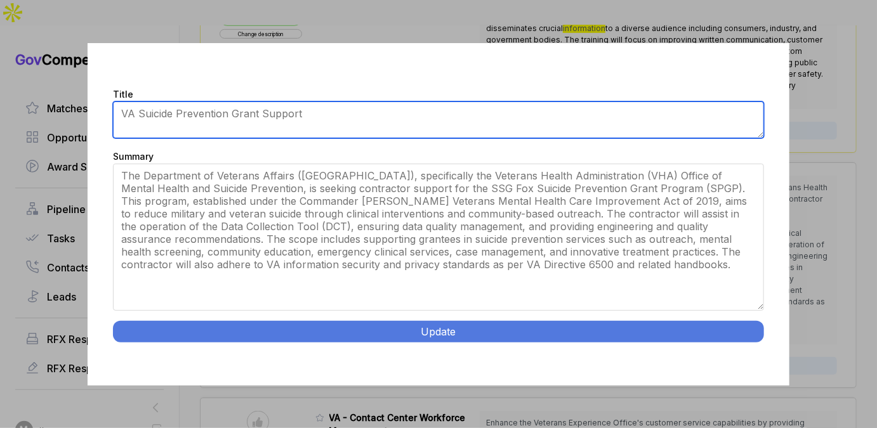
type textarea "VA Suicide Prevention Grant Support"
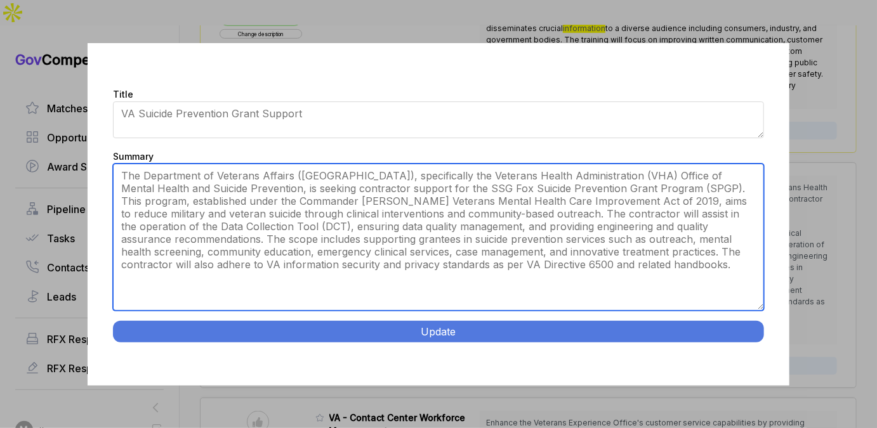
click at [575, 176] on textarea "The Department of Veterans Affairs ([GEOGRAPHIC_DATA]), specifically the Vetera…" at bounding box center [438, 237] width 651 height 147
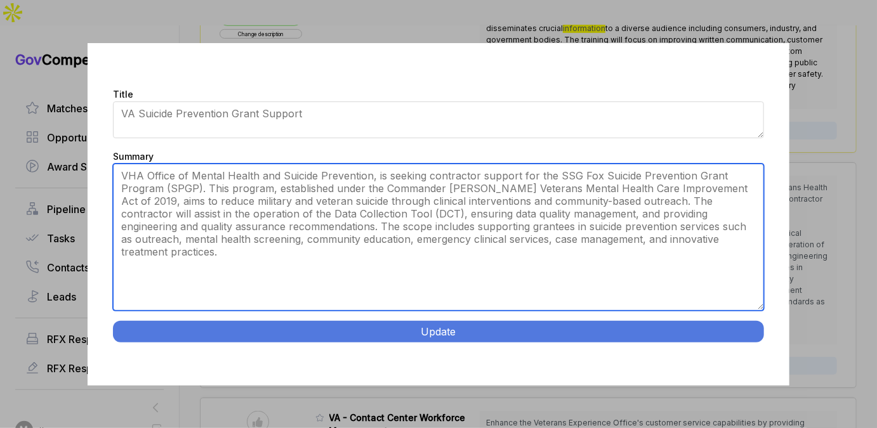
type textarea "VHA Office of Mental Health and Suicide Prevention, is seeking contractor suppo…"
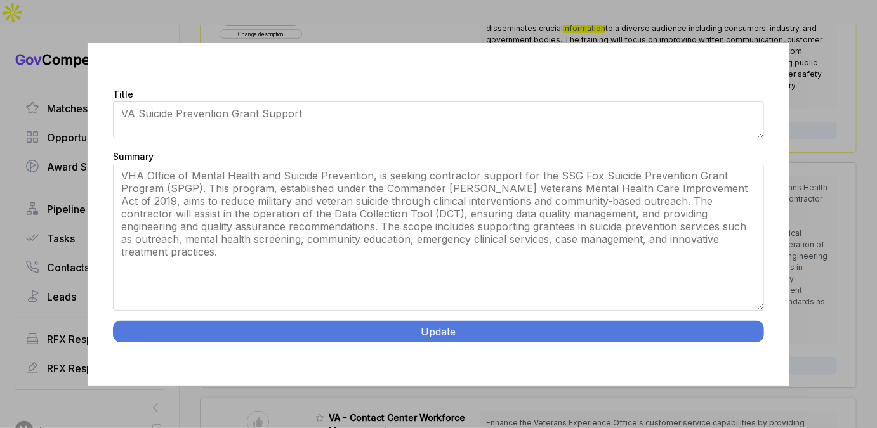
click at [553, 333] on button "Update" at bounding box center [438, 332] width 651 height 22
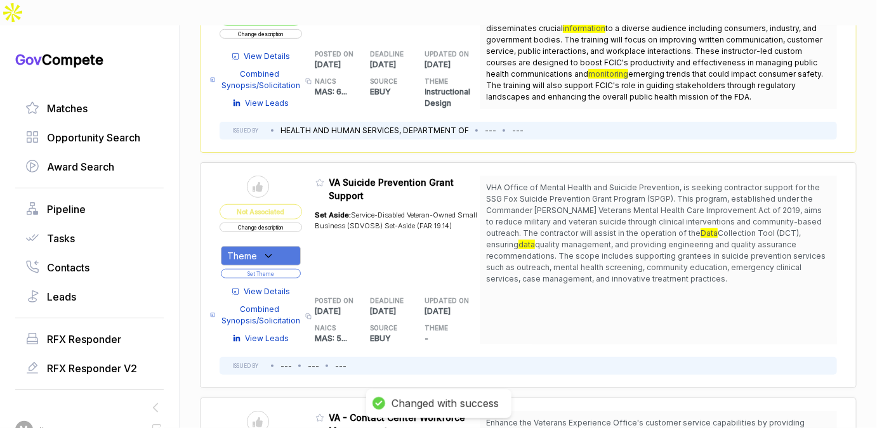
click at [277, 246] on div "Theme" at bounding box center [261, 256] width 80 height 20
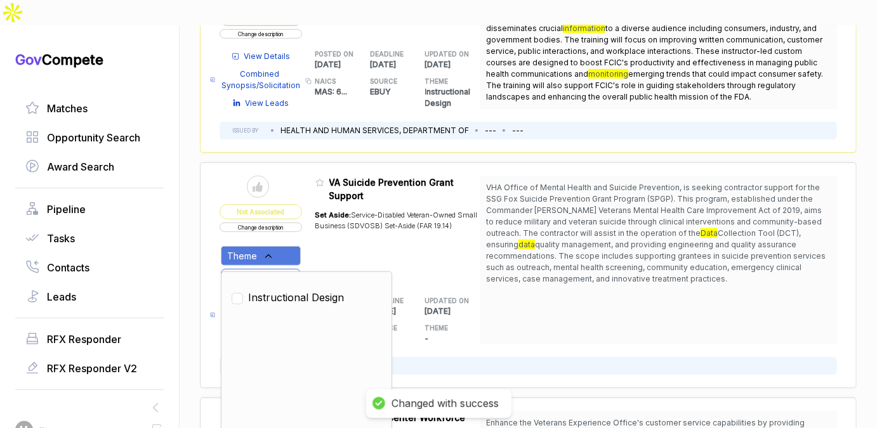
click at [264, 290] on span "Instructional Design" at bounding box center [296, 297] width 96 height 15
checkbox input "true"
click at [414, 235] on div "Set Aside: Service-Disabled Veteran-Owned Small Business (SDVOSB) Set-Aside (FA…" at bounding box center [397, 242] width 165 height 80
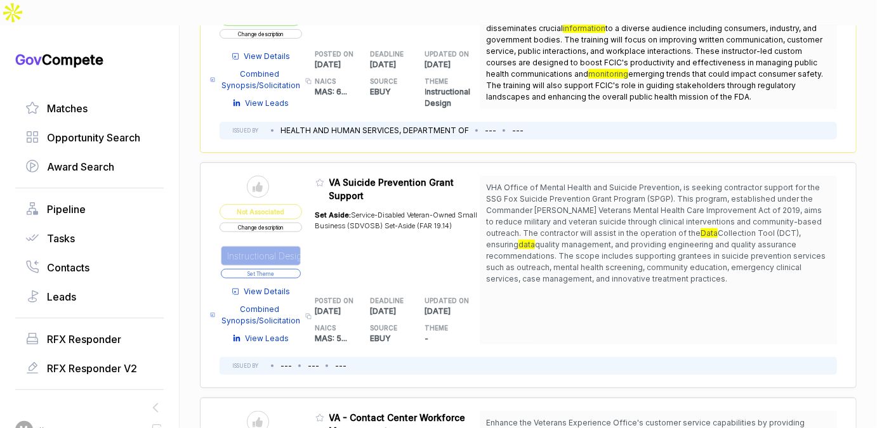
click at [273, 269] on button "Set Theme" at bounding box center [261, 274] width 80 height 10
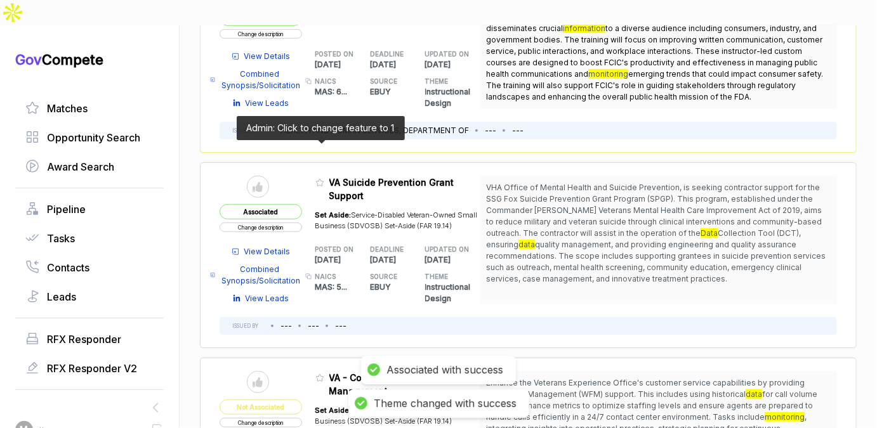
click at [320, 180] on icon at bounding box center [320, 183] width 8 height 7
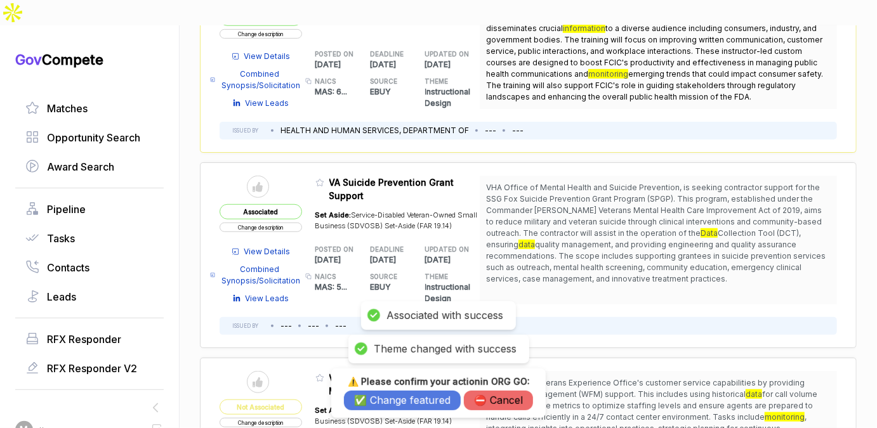
click at [394, 416] on div "⚠️ Please confirm your action in ORG GO : ✅ Change featured ⛔️ Cancel" at bounding box center [438, 393] width 214 height 49
click at [400, 398] on button "✅ Change featured" at bounding box center [402, 401] width 117 height 20
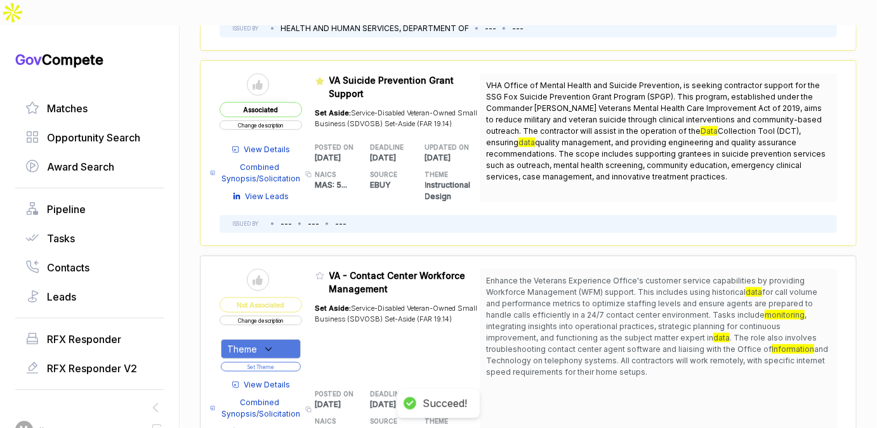
scroll to position [2637, 0]
